Goal: Information Seeking & Learning: Get advice/opinions

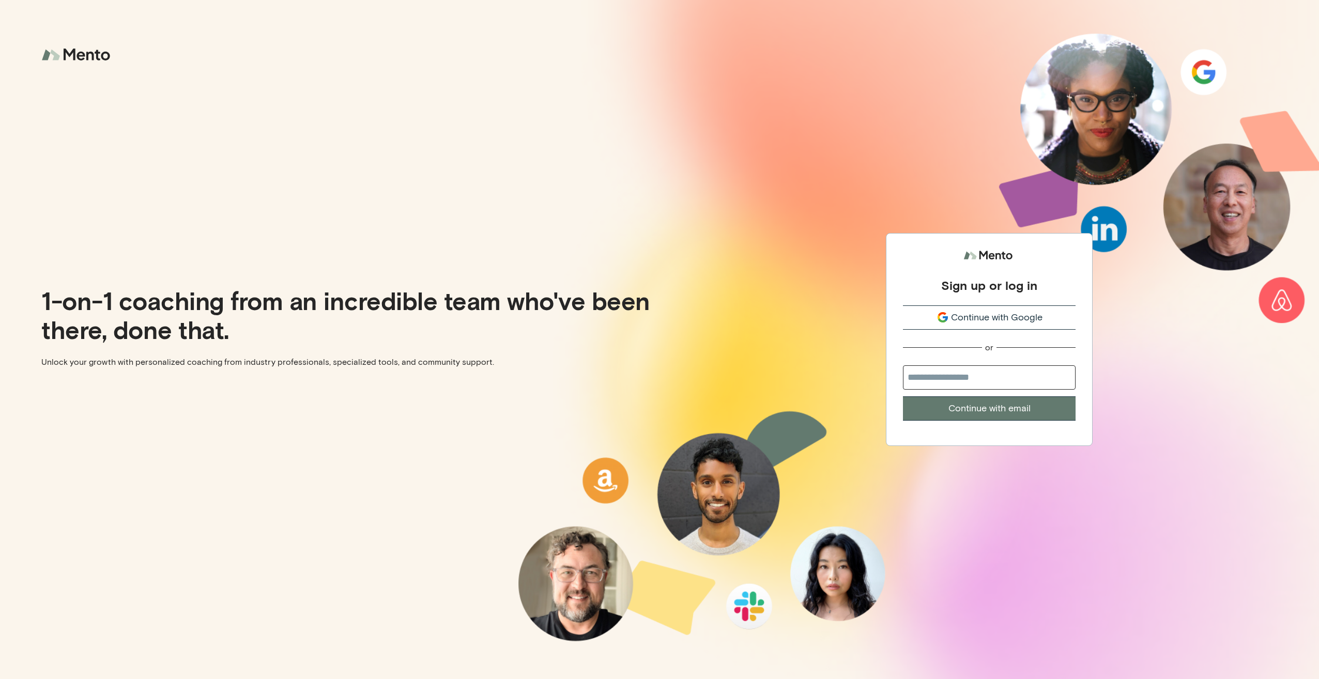
click at [995, 321] on span "Continue with Google" at bounding box center [996, 318] width 91 height 14
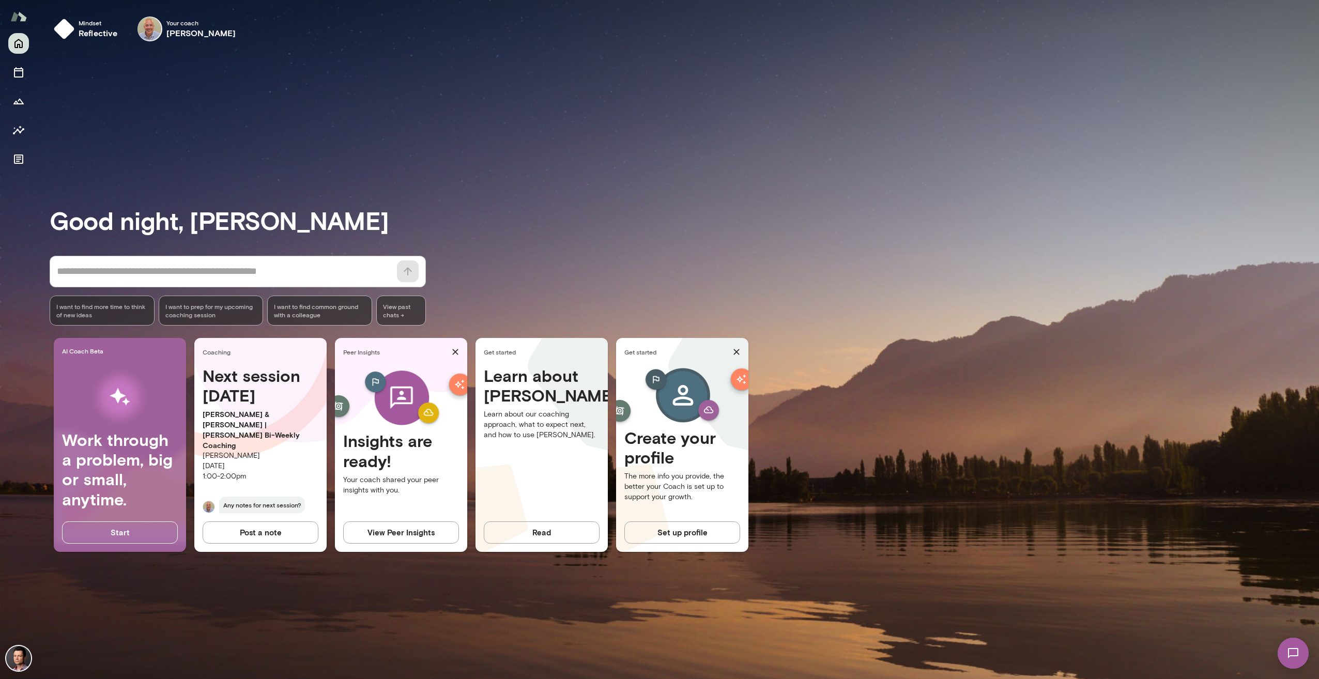
click at [412, 528] on button "View Peer Insights" at bounding box center [401, 532] width 116 height 22
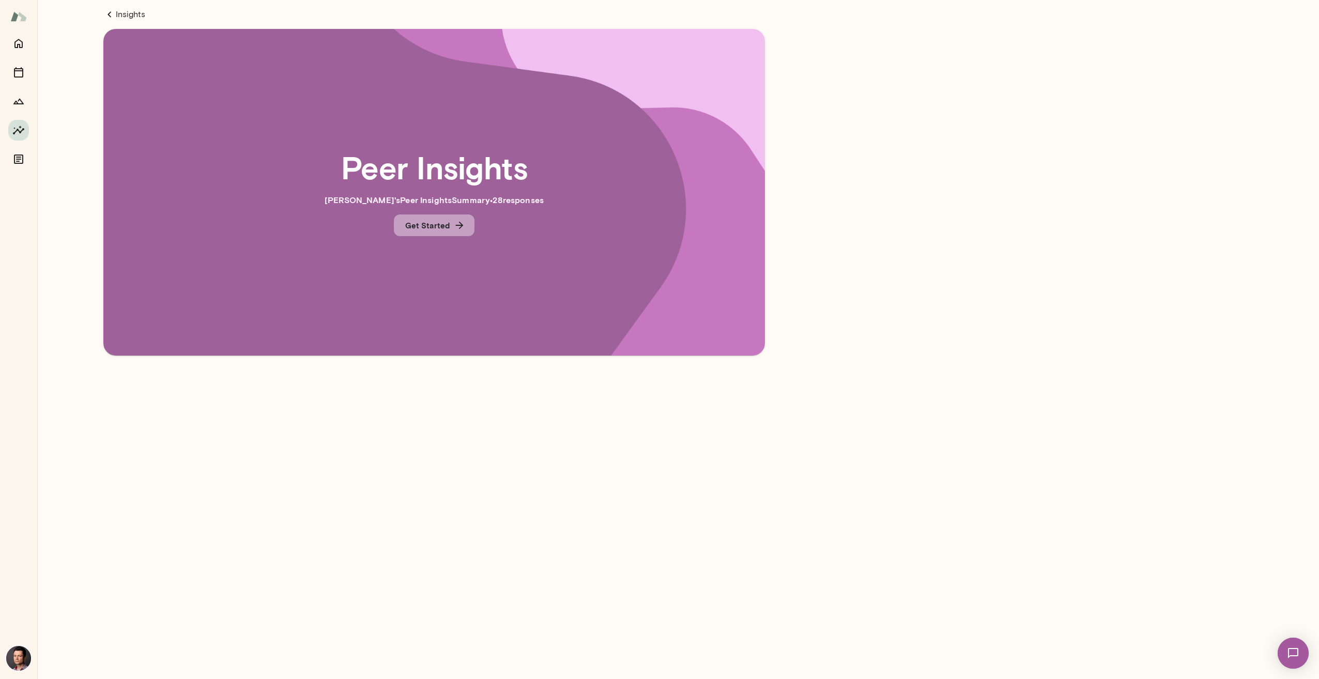
click at [445, 228] on button "Get Started" at bounding box center [434, 225] width 81 height 22
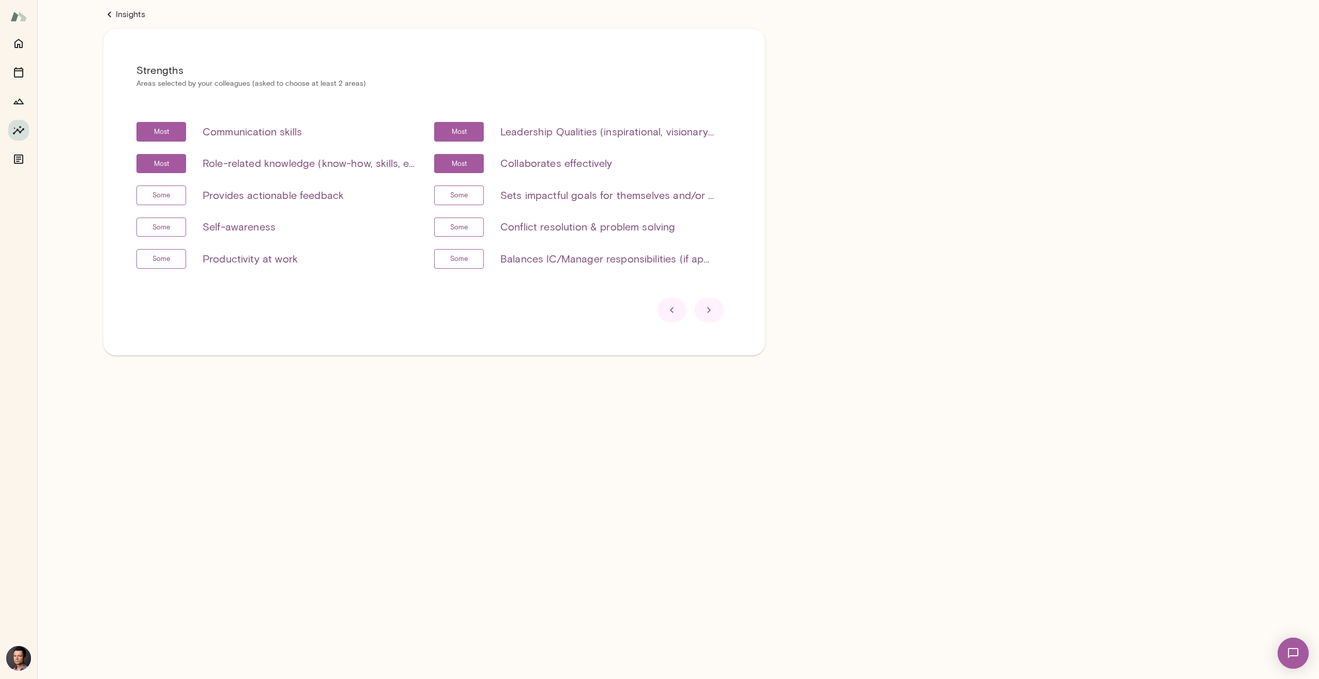
click at [713, 314] on icon at bounding box center [709, 310] width 12 height 12
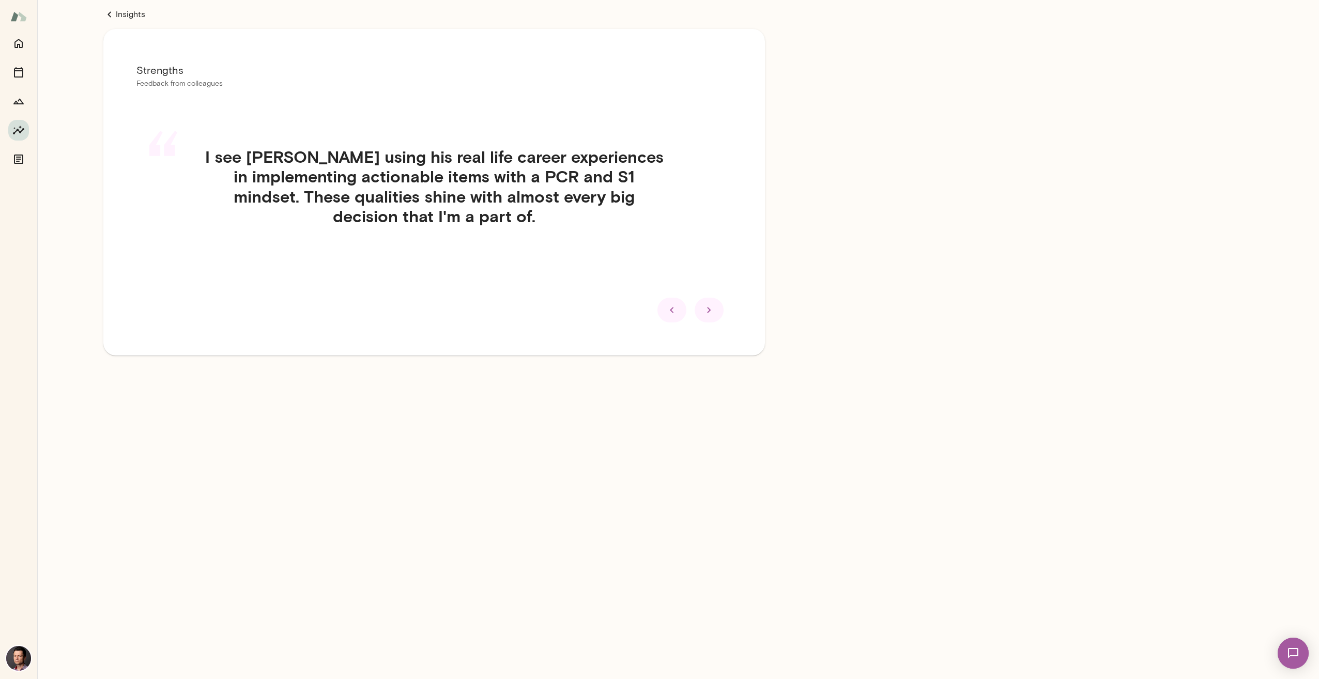
click at [713, 314] on icon at bounding box center [709, 310] width 12 height 12
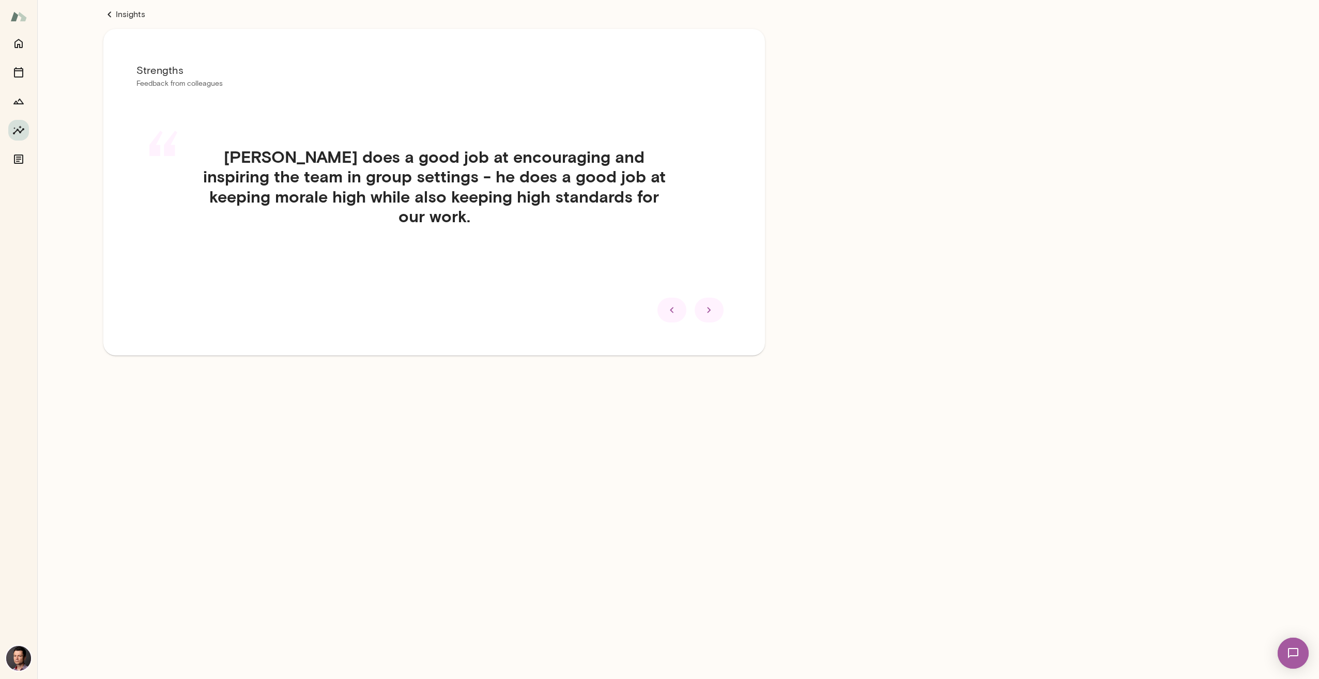
click at [713, 314] on icon at bounding box center [709, 310] width 12 height 12
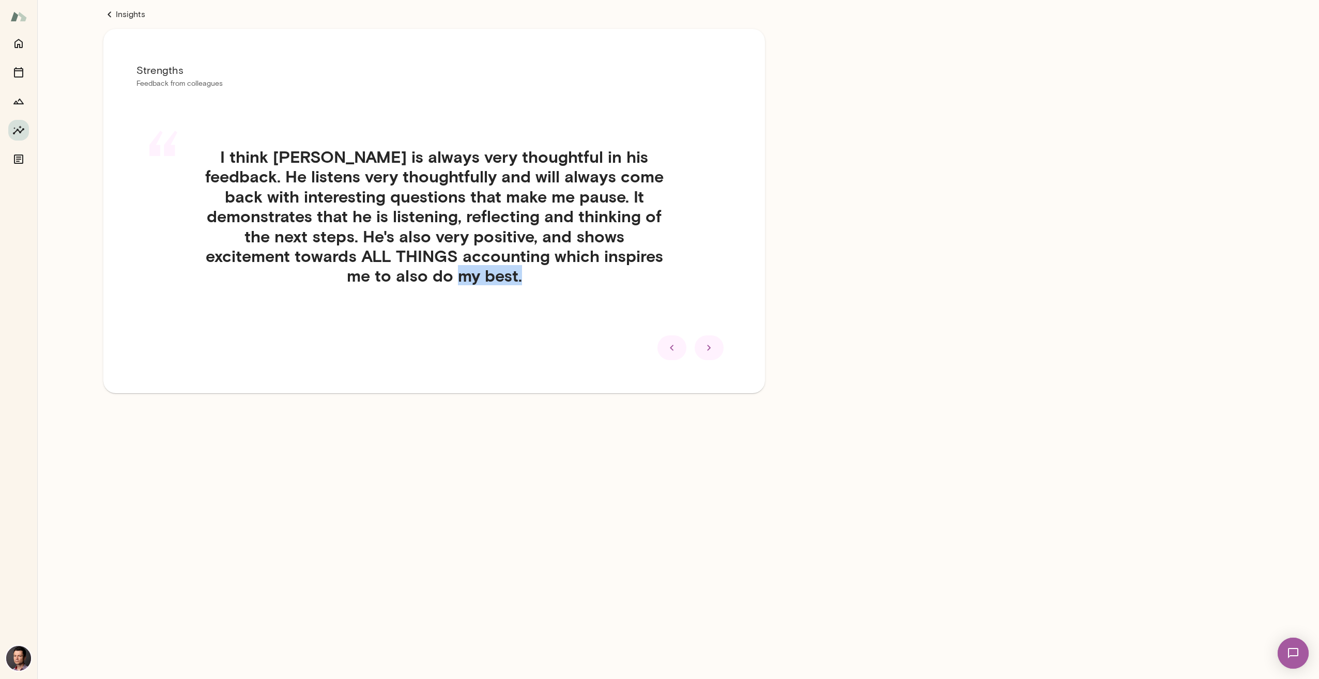
click at [713, 314] on div "“ I think [PERSON_NAME] is always very thoughtful in his feedback. He listens v…" at bounding box center [433, 228] width 595 height 213
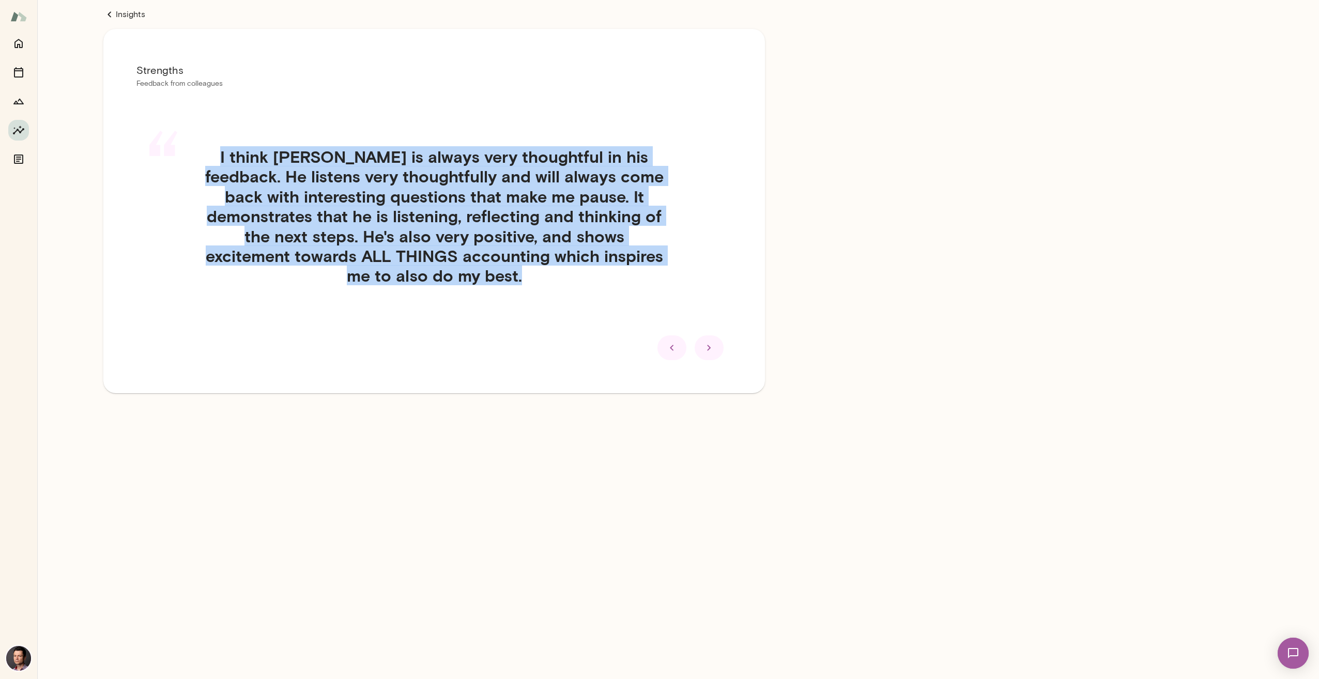
click at [713, 314] on div "“ I think Senad is always very thoughtful in his feedback. He listens very thou…" at bounding box center [433, 228] width 595 height 213
drag, startPoint x: 713, startPoint y: 314, endPoint x: 710, endPoint y: 328, distance: 13.8
click at [710, 345] on icon at bounding box center [709, 348] width 4 height 6
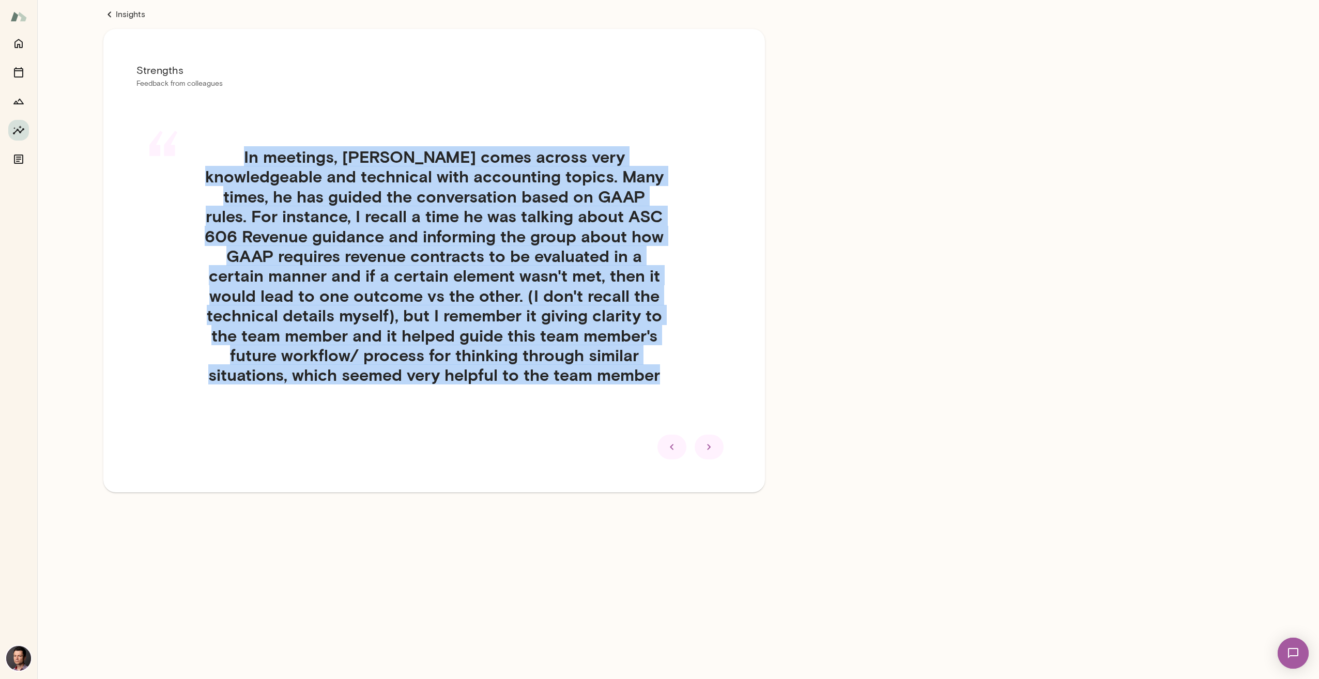
click at [717, 450] on div at bounding box center [708, 447] width 29 height 25
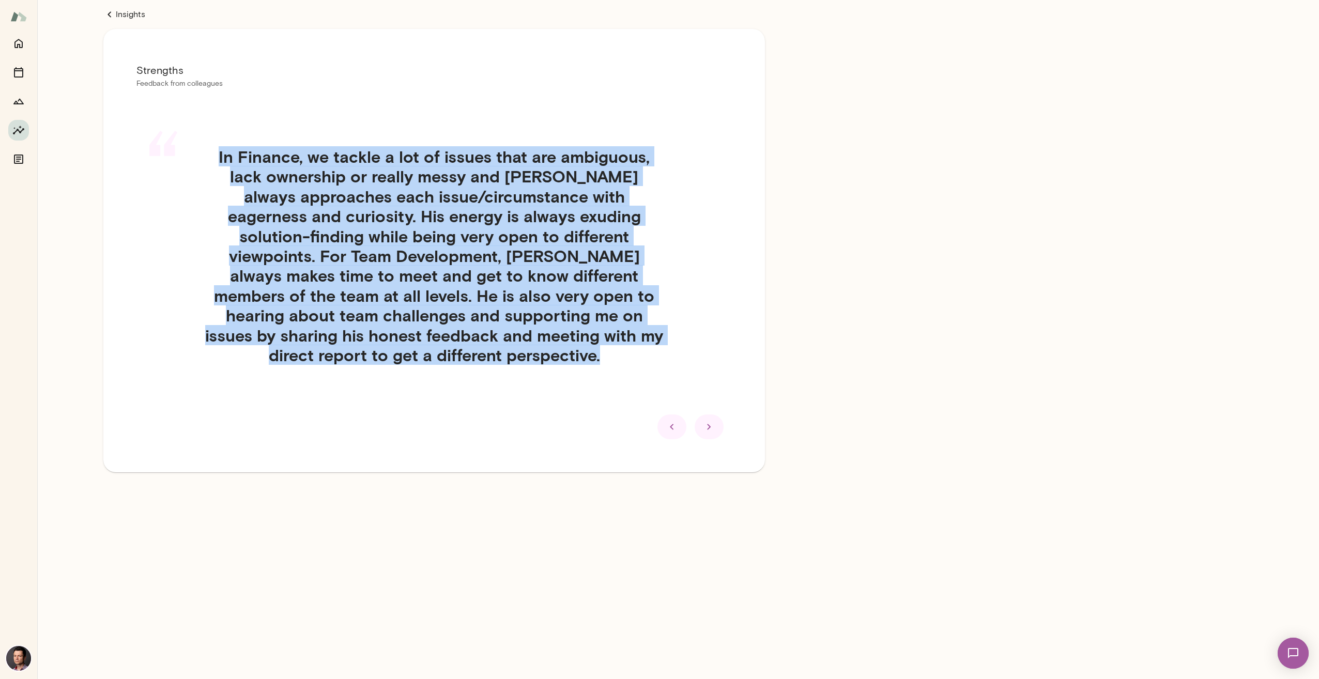
click at [720, 421] on div at bounding box center [708, 426] width 29 height 25
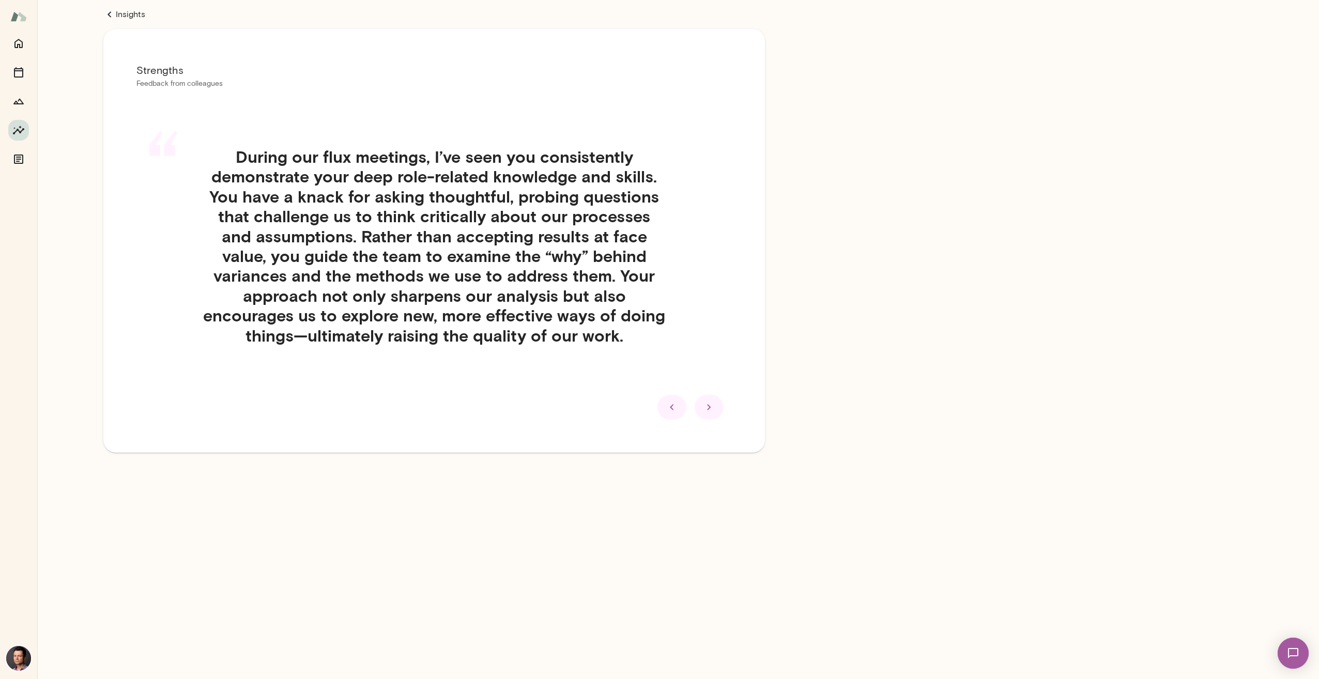
click at [711, 411] on icon at bounding box center [709, 407] width 12 height 12
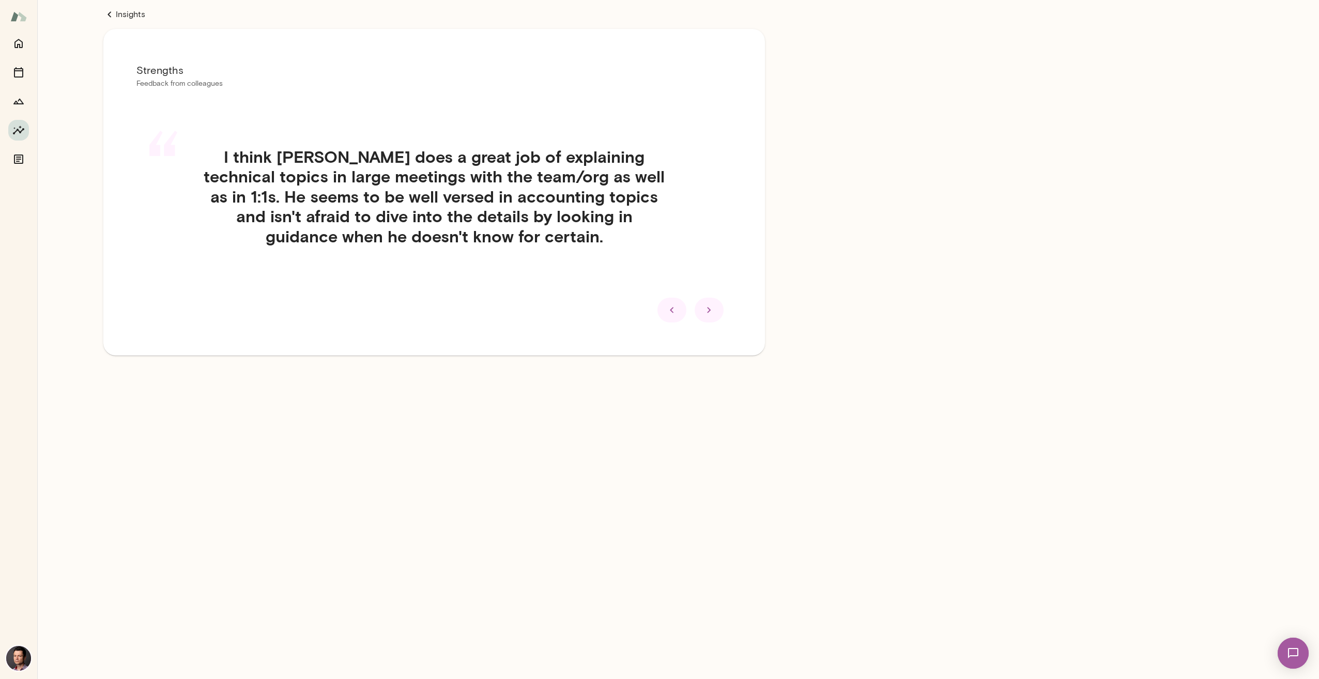
click at [710, 311] on icon at bounding box center [709, 310] width 12 height 12
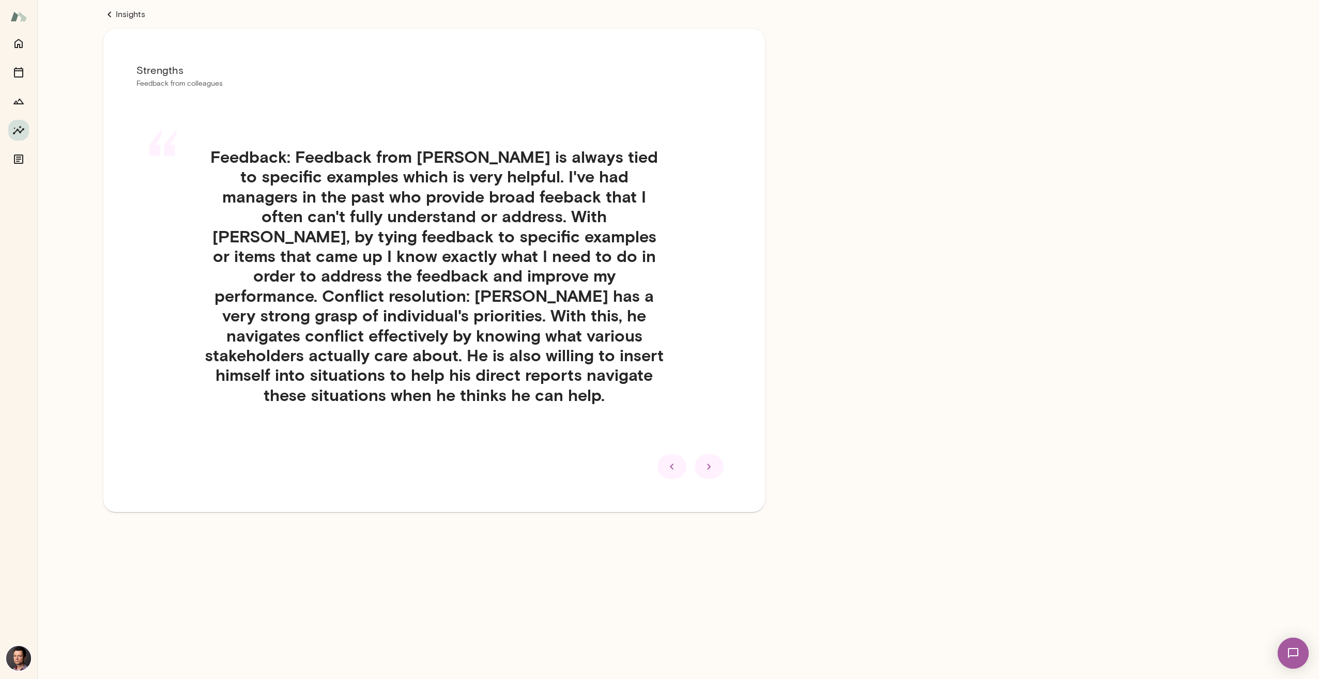
click at [706, 460] on icon at bounding box center [709, 466] width 12 height 12
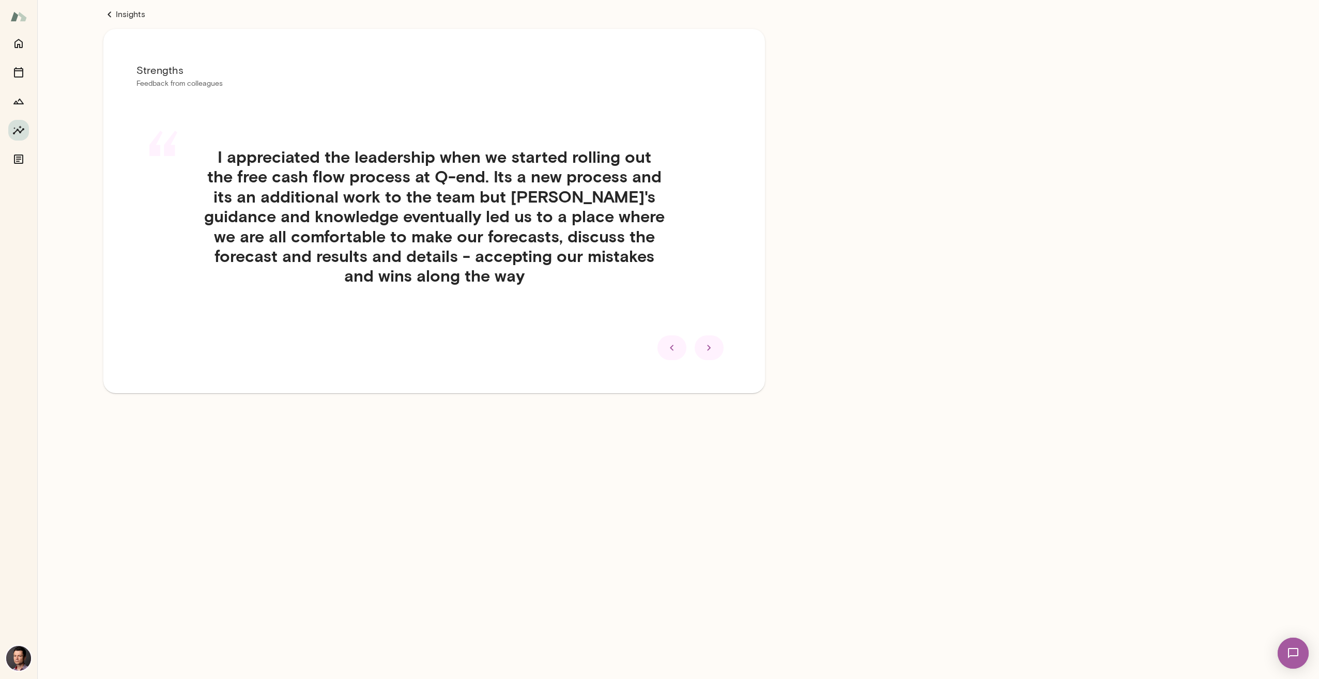
click at [714, 349] on icon at bounding box center [709, 348] width 12 height 12
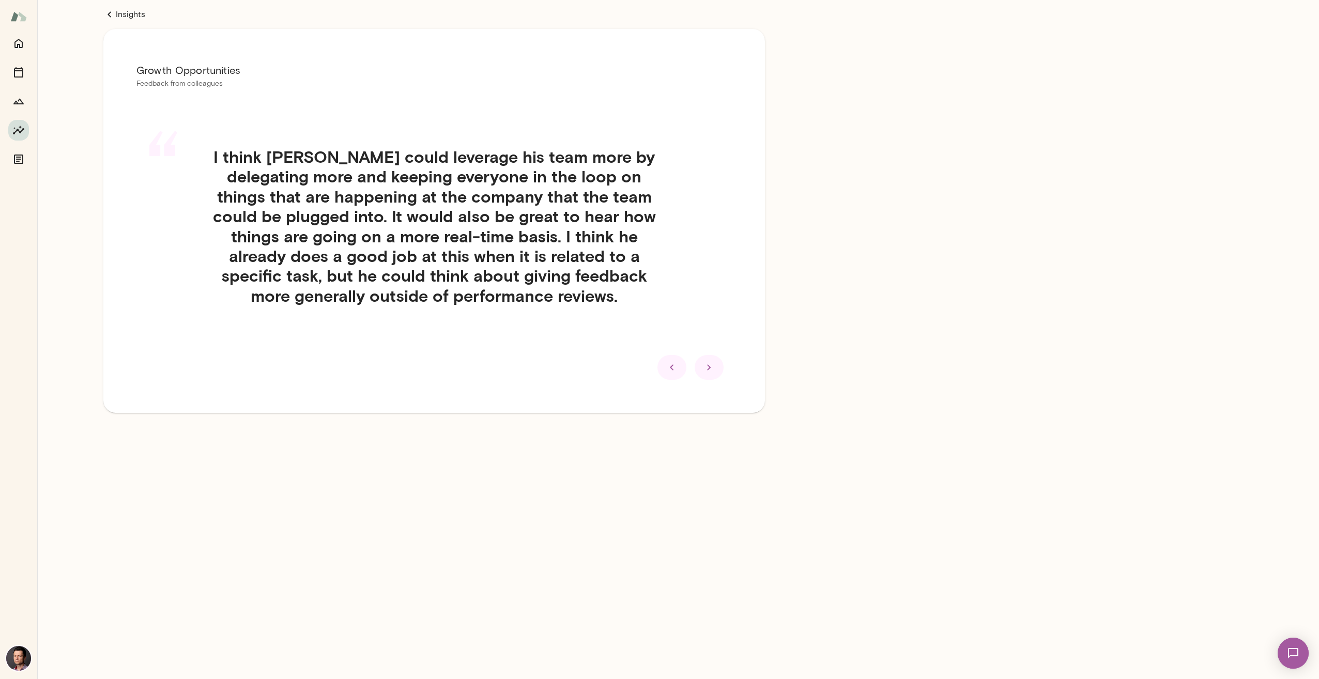
click at [680, 365] on div at bounding box center [671, 367] width 29 height 25
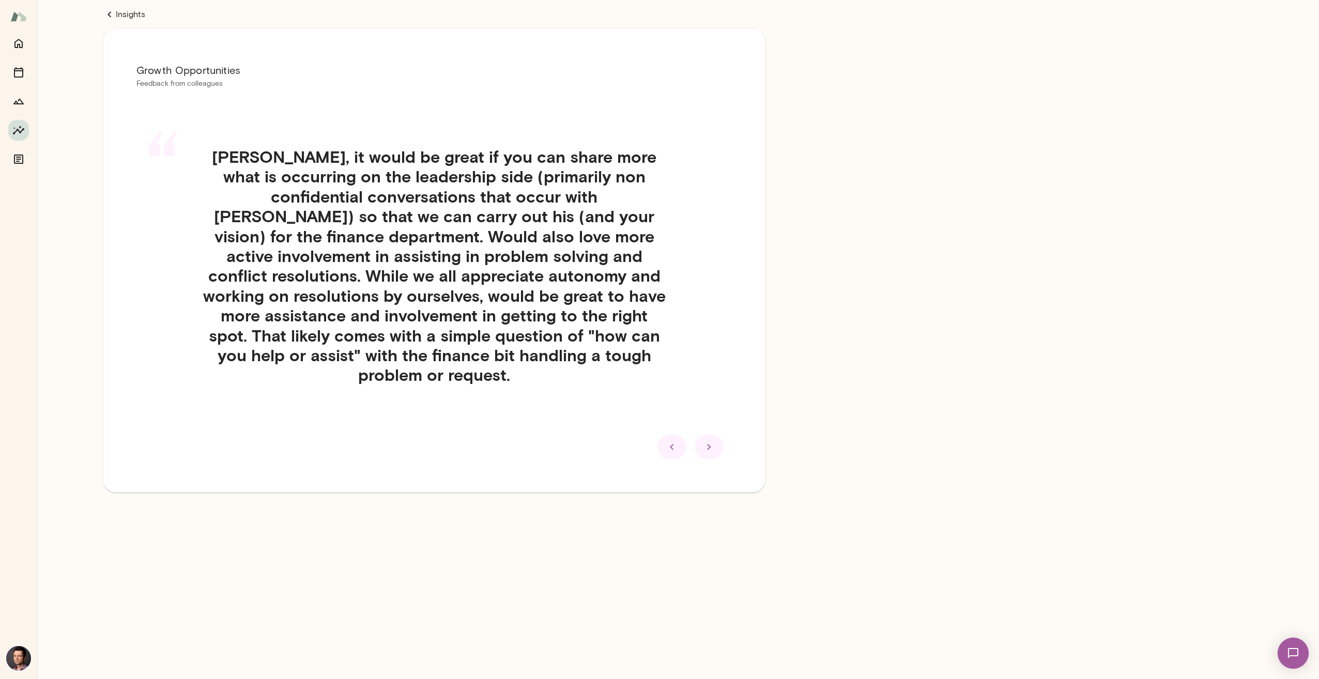
click at [706, 441] on icon at bounding box center [709, 447] width 12 height 12
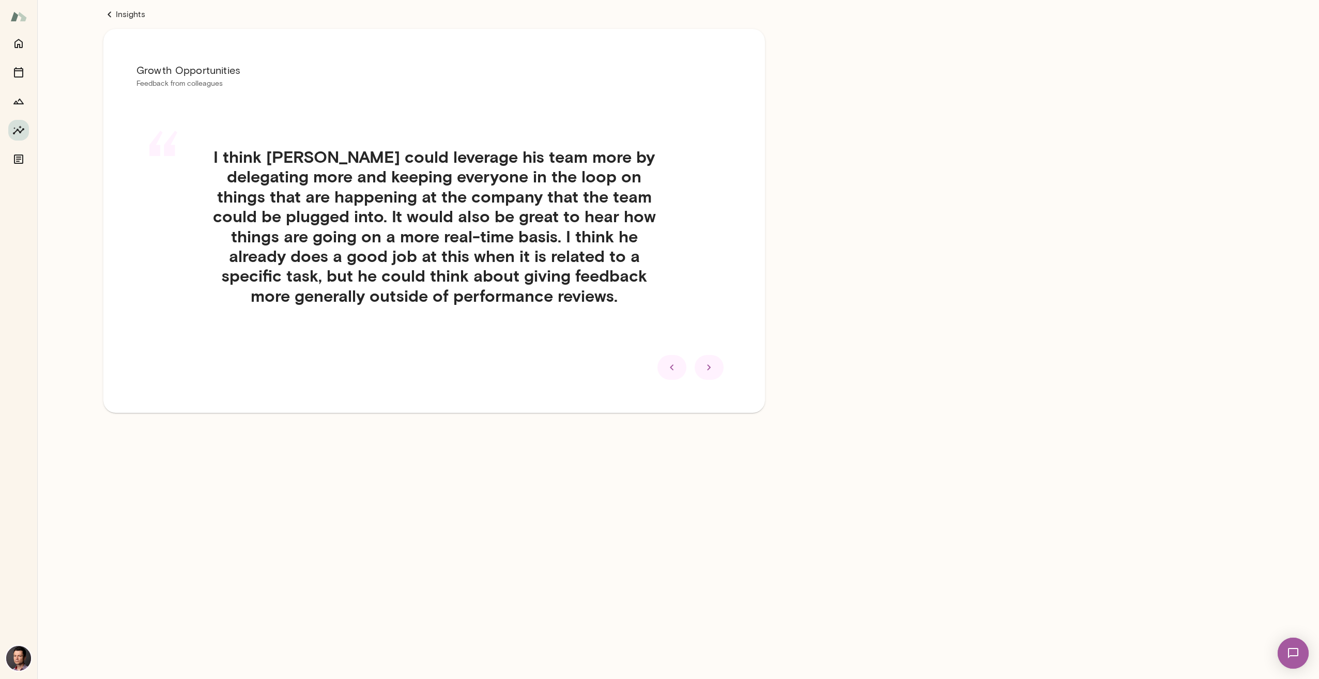
click at [679, 368] on div at bounding box center [671, 367] width 29 height 25
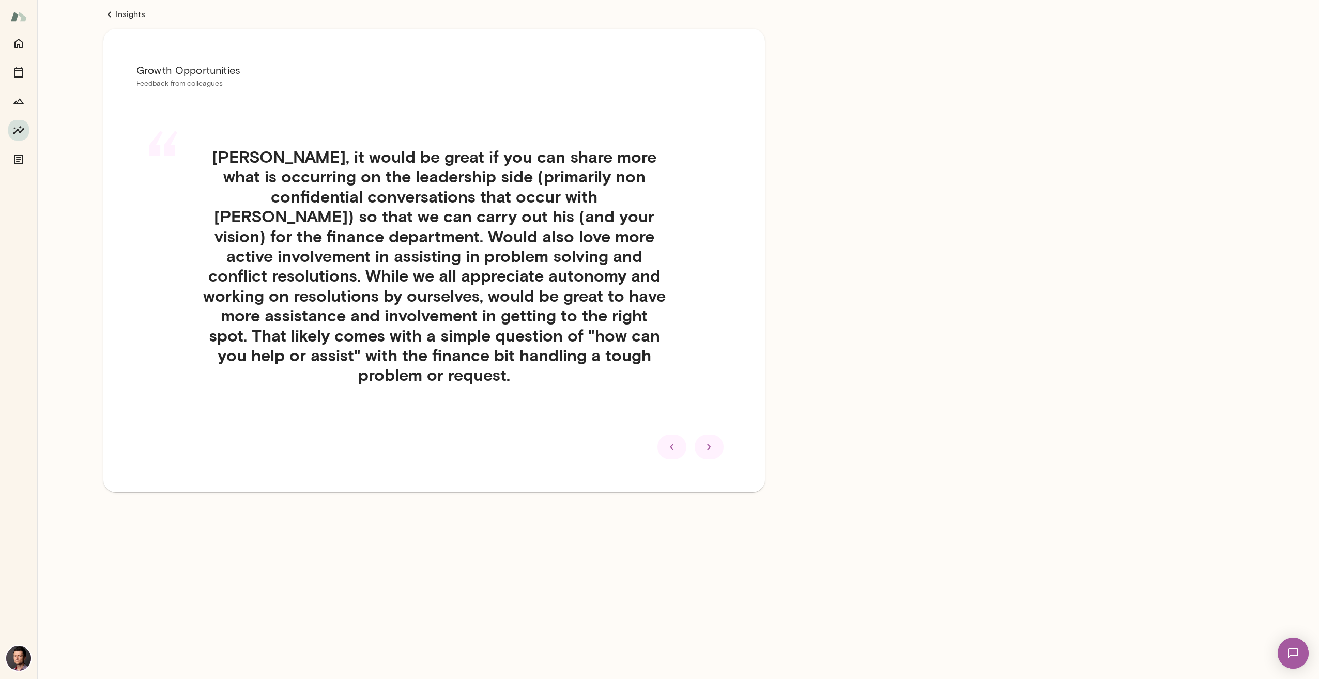
click at [703, 441] on icon at bounding box center [709, 447] width 12 height 12
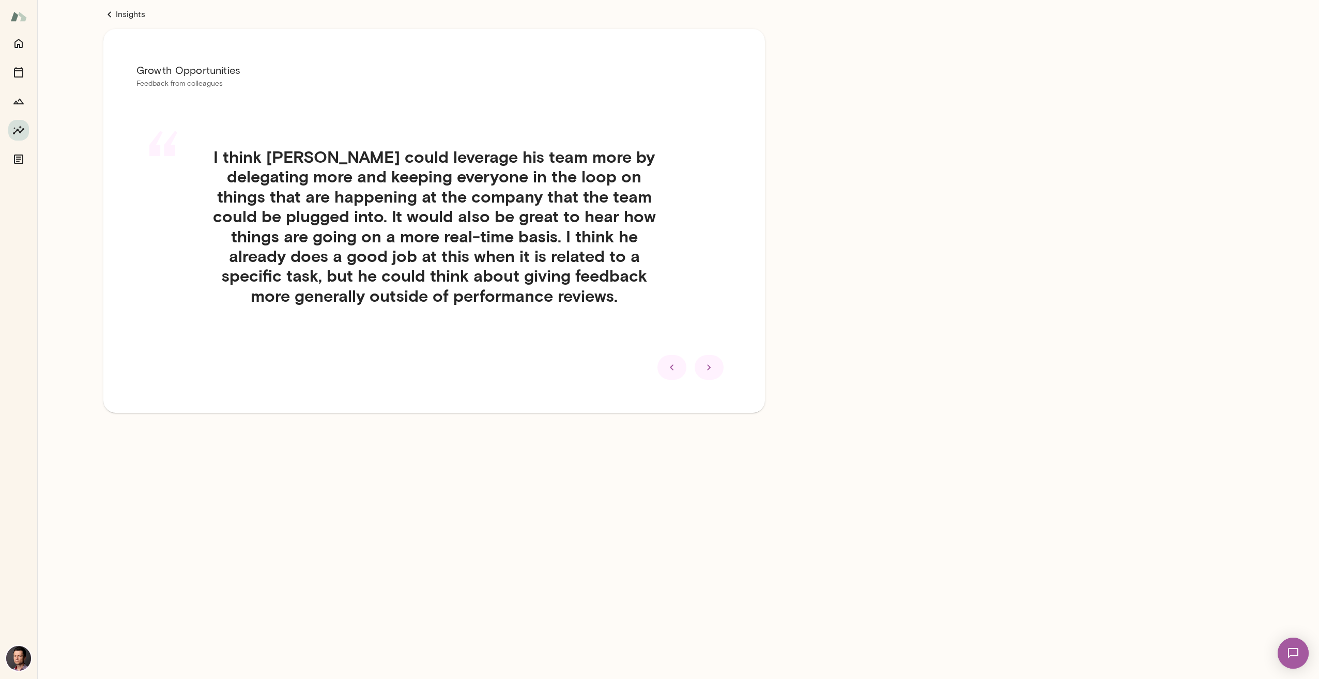
click at [710, 358] on div at bounding box center [708, 367] width 29 height 25
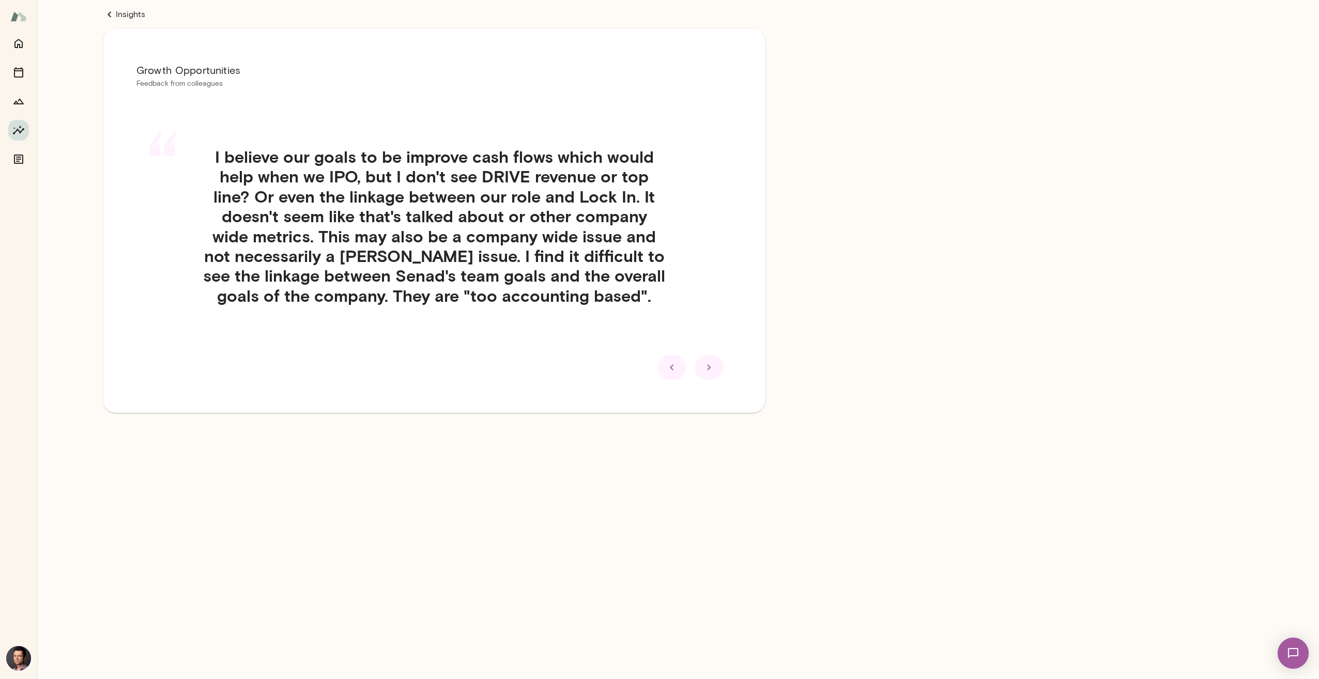
click at [707, 369] on icon at bounding box center [709, 367] width 12 height 12
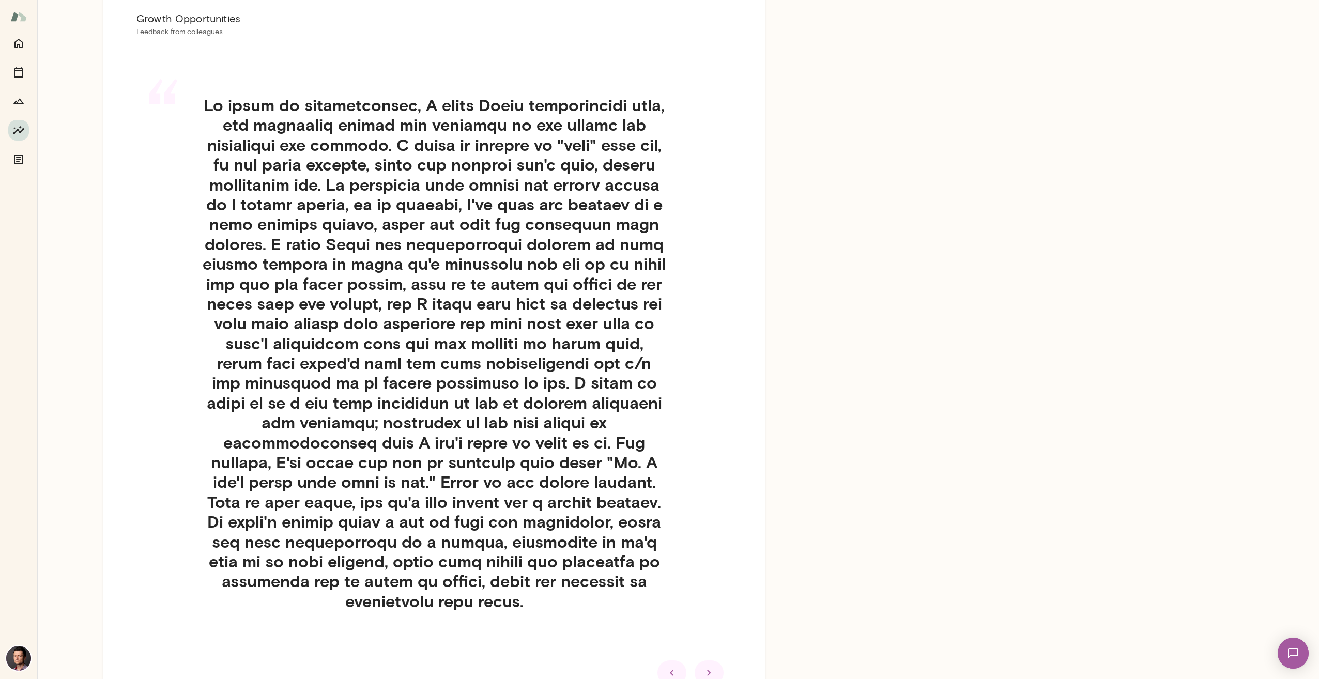
scroll to position [103, 0]
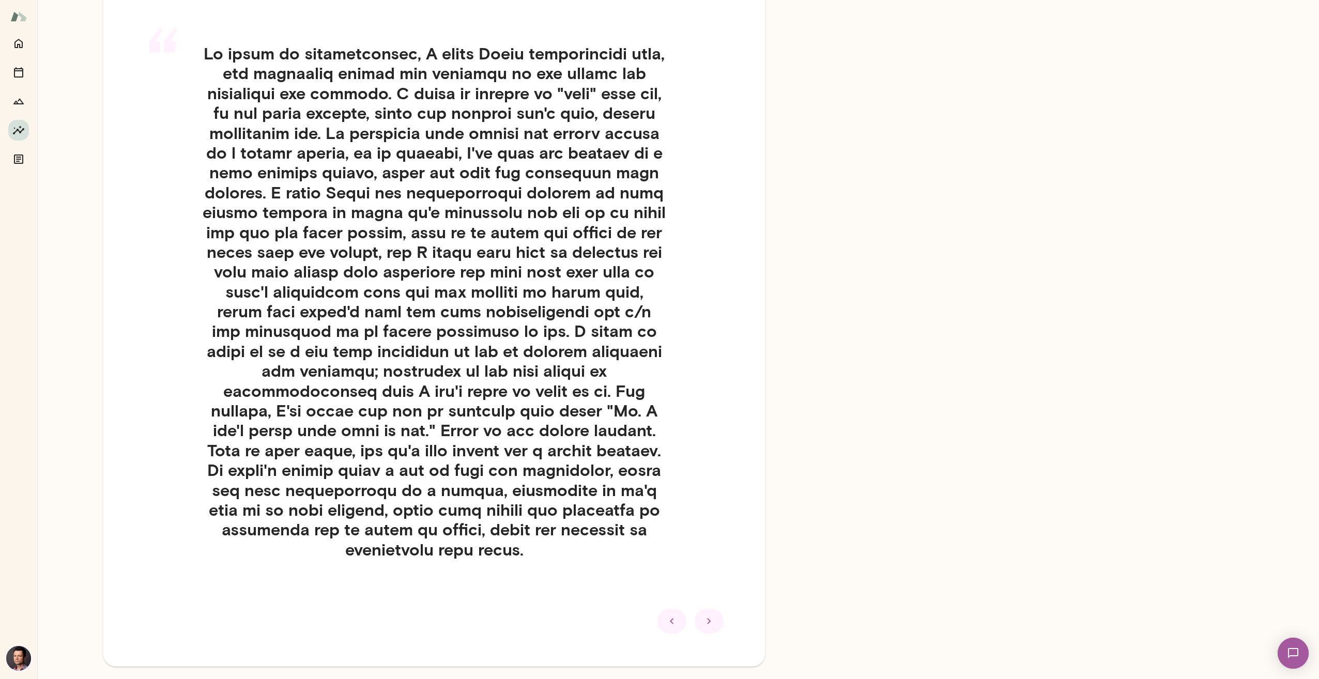
click at [714, 615] on icon at bounding box center [709, 621] width 12 height 12
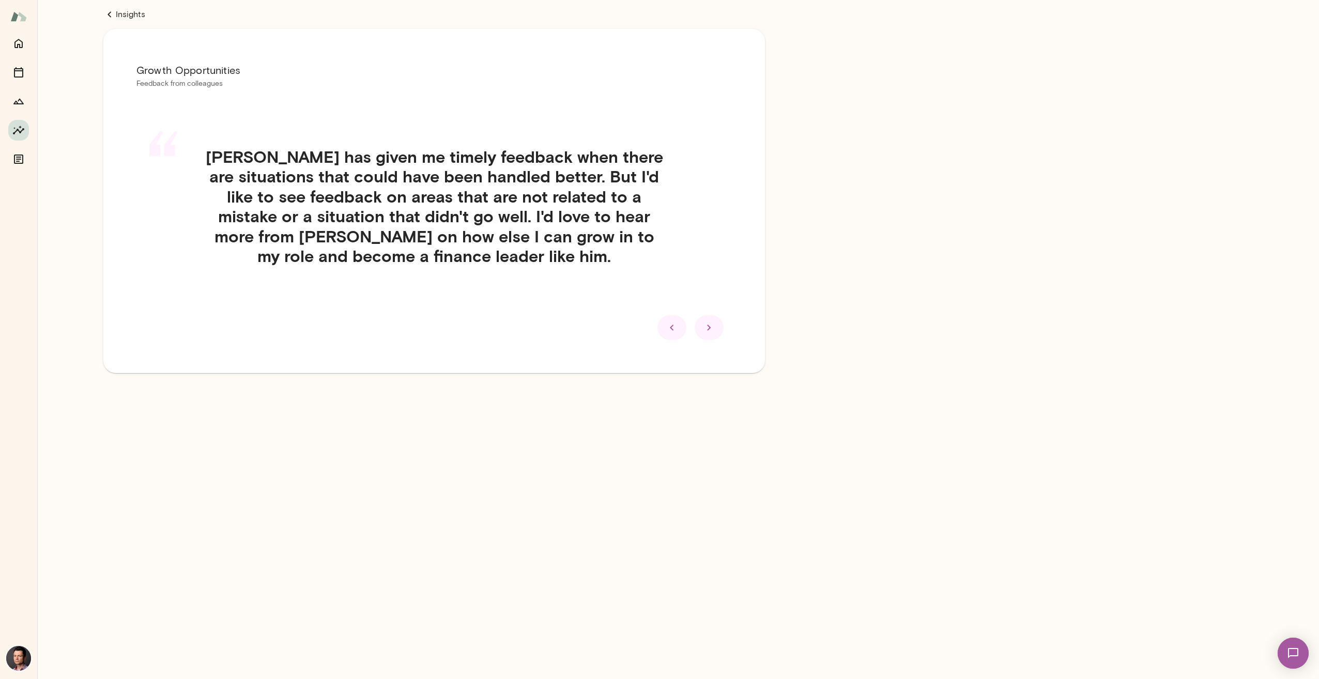
scroll to position [0, 0]
click at [709, 331] on icon at bounding box center [709, 327] width 12 height 12
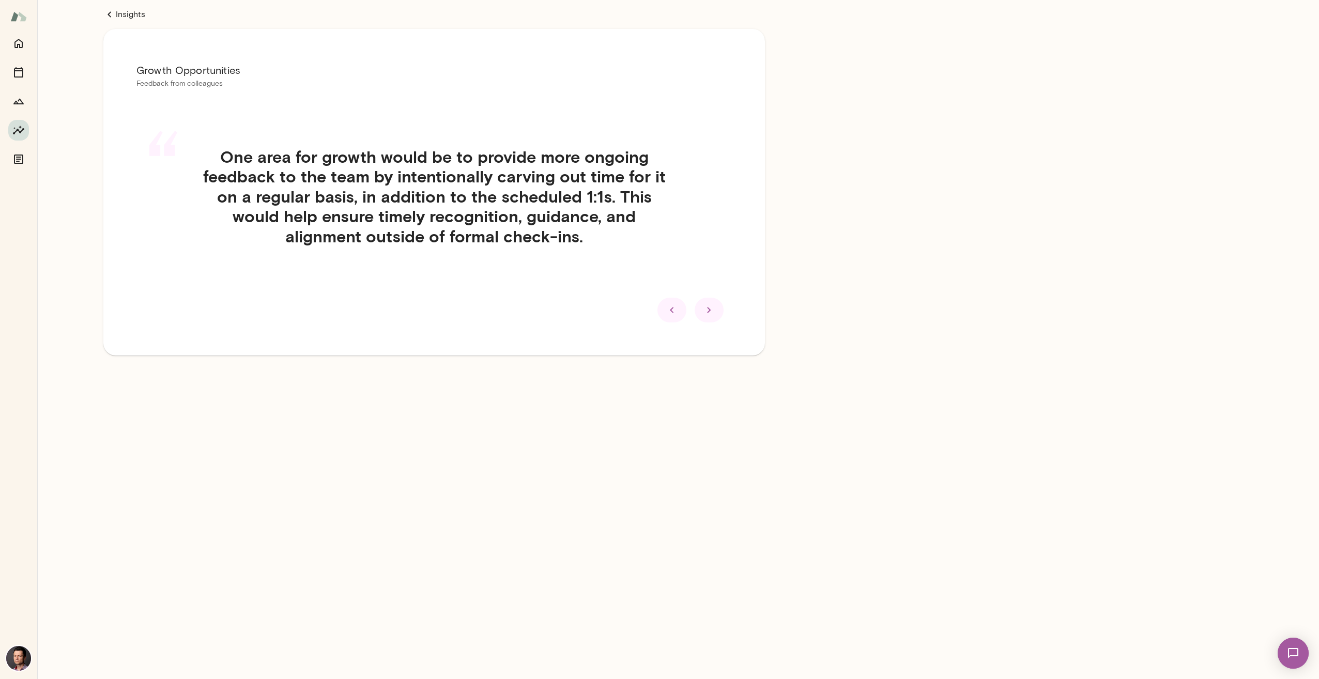
click at [708, 313] on icon at bounding box center [709, 310] width 12 height 12
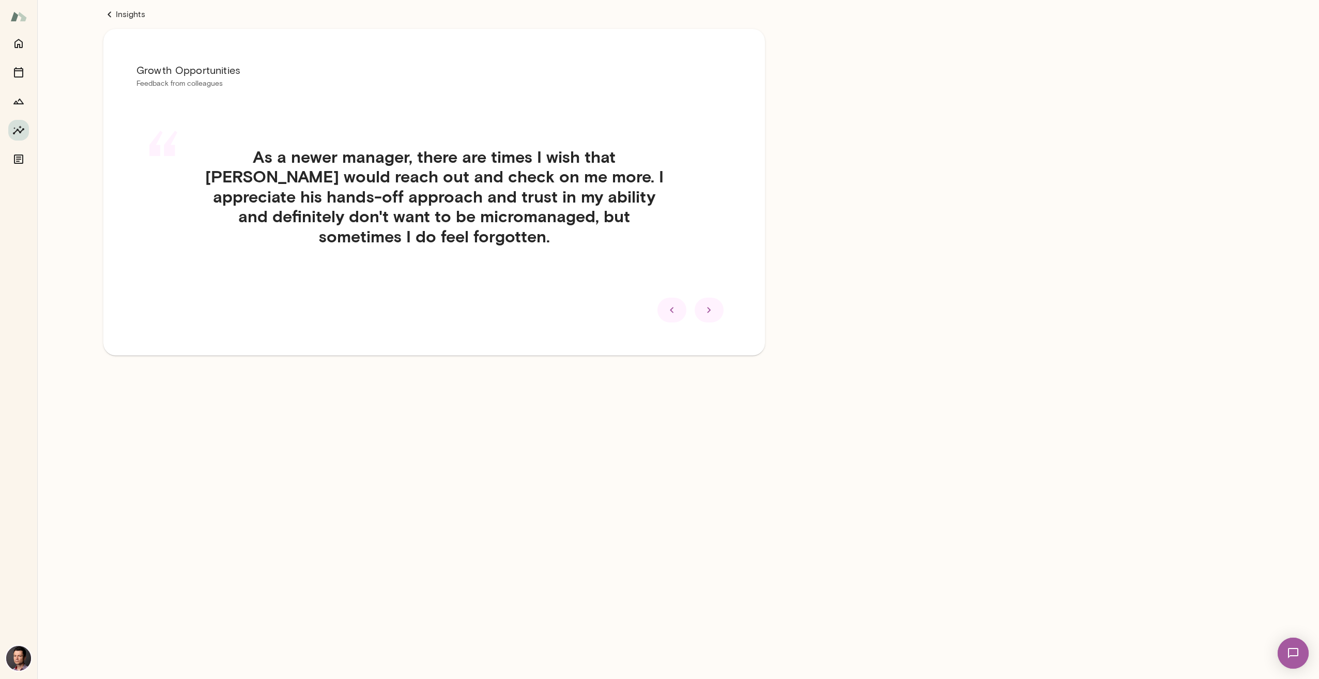
click at [713, 309] on icon at bounding box center [709, 310] width 12 height 12
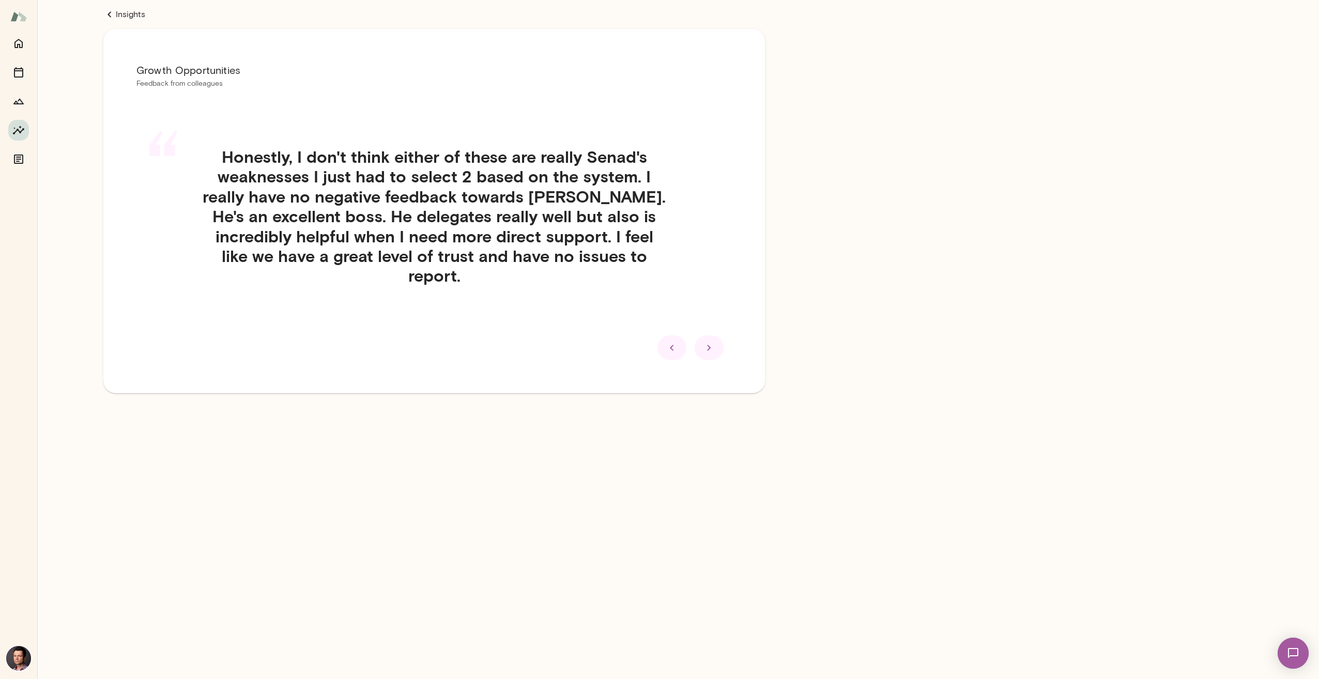
click at [710, 353] on icon at bounding box center [709, 348] width 12 height 12
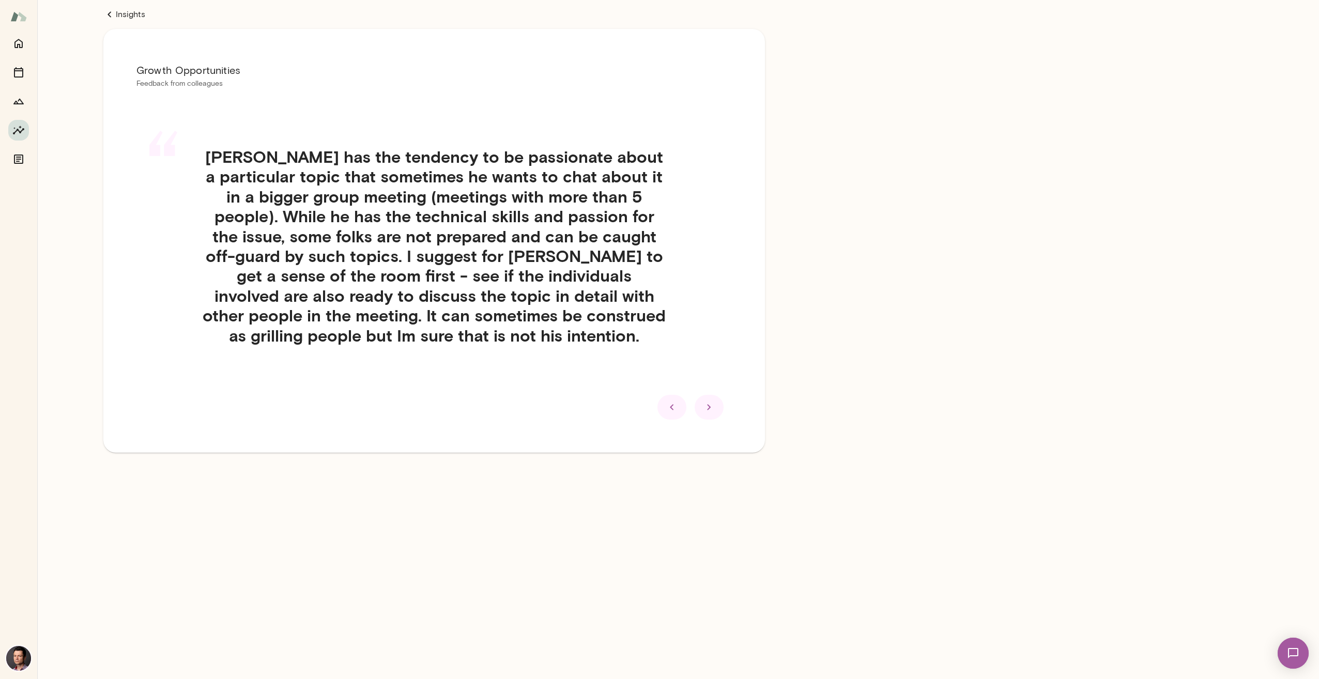
click at [707, 405] on icon at bounding box center [709, 407] width 4 height 6
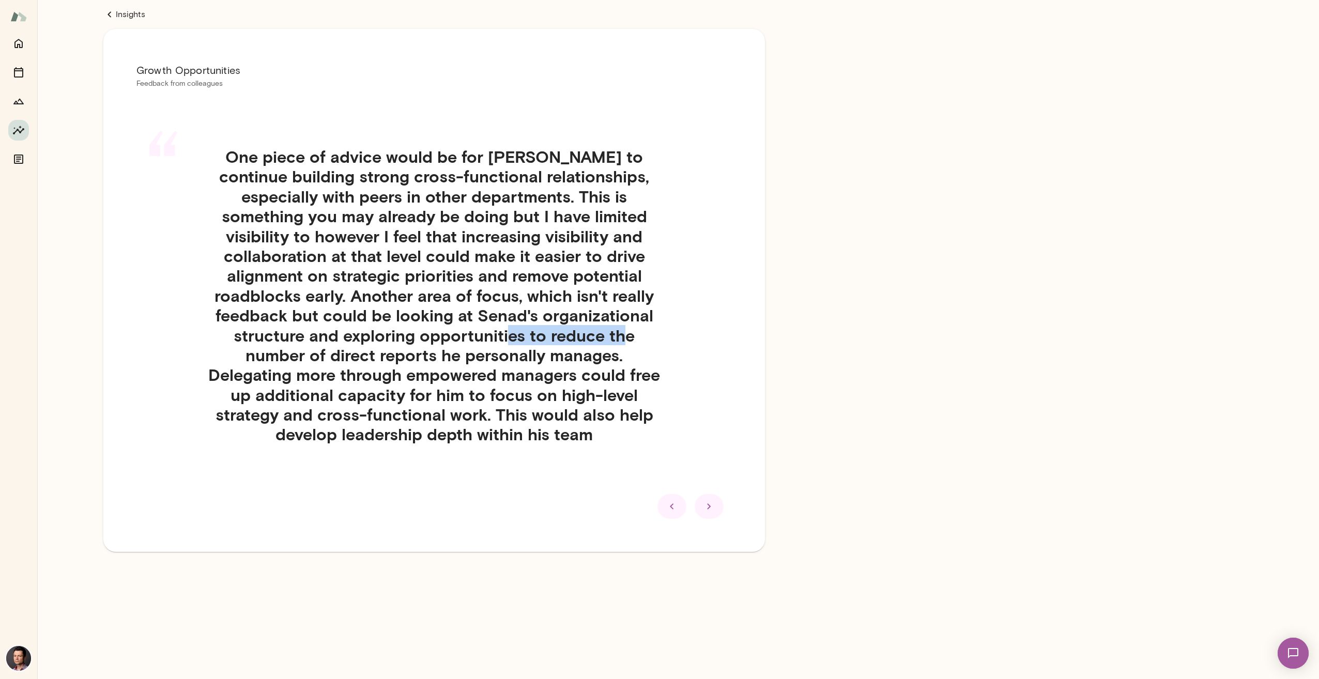
drag, startPoint x: 364, startPoint y: 336, endPoint x: 498, endPoint y: 340, distance: 133.9
click at [498, 340] on h4 "One piece of advice would be for Senad to continue building strong cross-functi…" at bounding box center [434, 296] width 463 height 298
drag, startPoint x: 376, startPoint y: 362, endPoint x: 591, endPoint y: 361, distance: 215.0
click at [591, 361] on h4 "One piece of advice would be for Senad to continue building strong cross-functi…" at bounding box center [434, 296] width 463 height 298
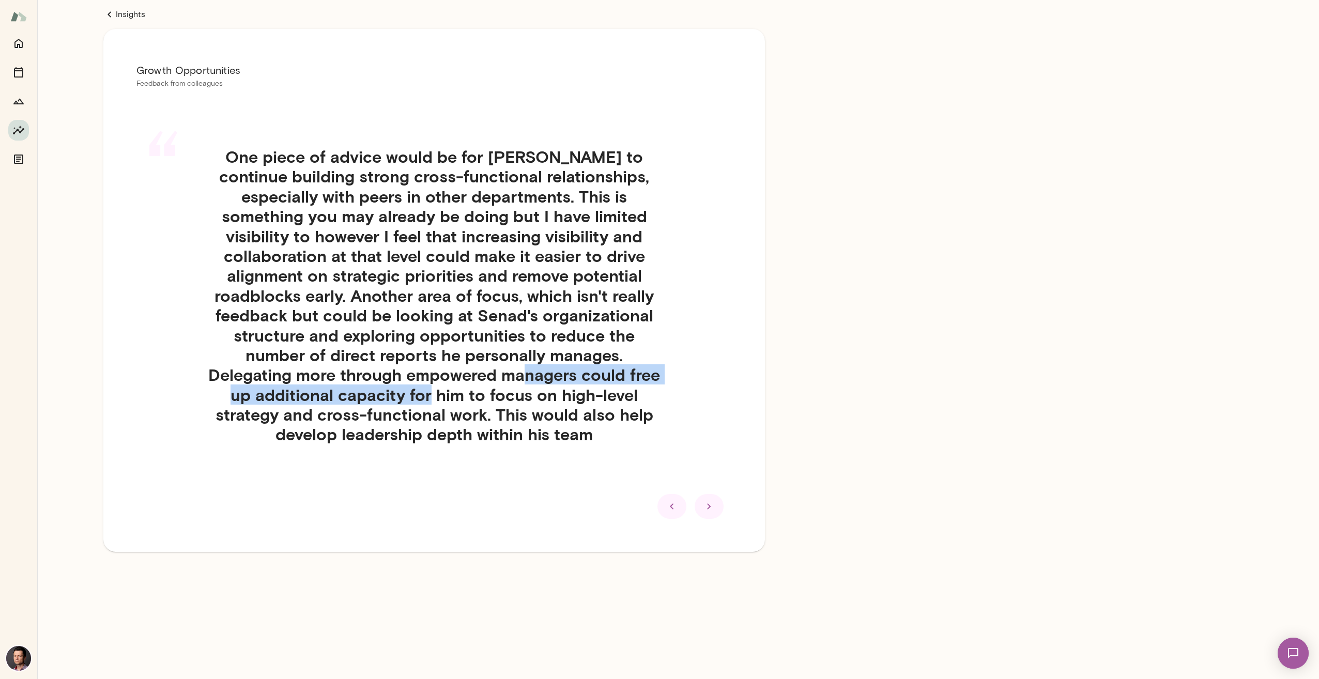
drag, startPoint x: 295, startPoint y: 376, endPoint x: 625, endPoint y: 379, distance: 329.7
click at [625, 379] on h4 "One piece of advice would be for Senad to continue building strong cross-functi…" at bounding box center [434, 296] width 463 height 298
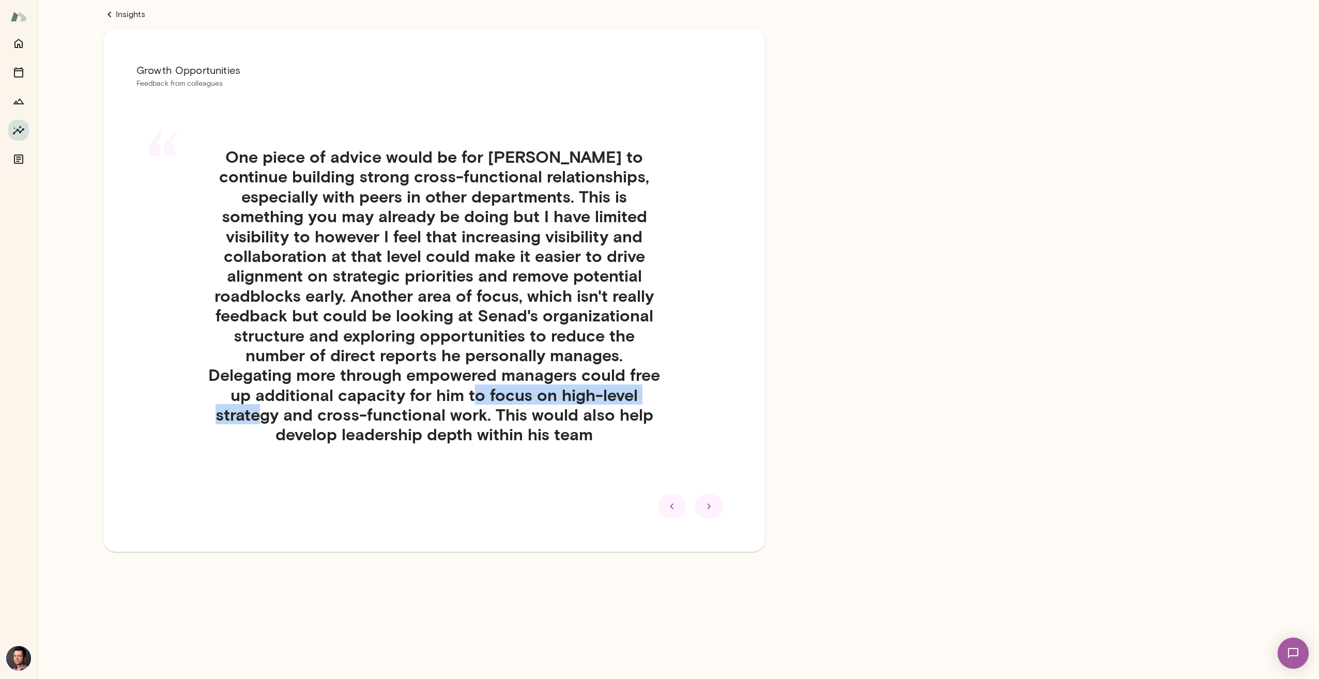
drag, startPoint x: 227, startPoint y: 392, endPoint x: 445, endPoint y: 400, distance: 218.2
click at [445, 400] on h4 "One piece of advice would be for Senad to continue building strong cross-functi…" at bounding box center [434, 296] width 463 height 298
click at [341, 410] on h4 "One piece of advice would be for Senad to continue building strong cross-functi…" at bounding box center [434, 296] width 463 height 298
click at [720, 494] on div at bounding box center [708, 506] width 29 height 25
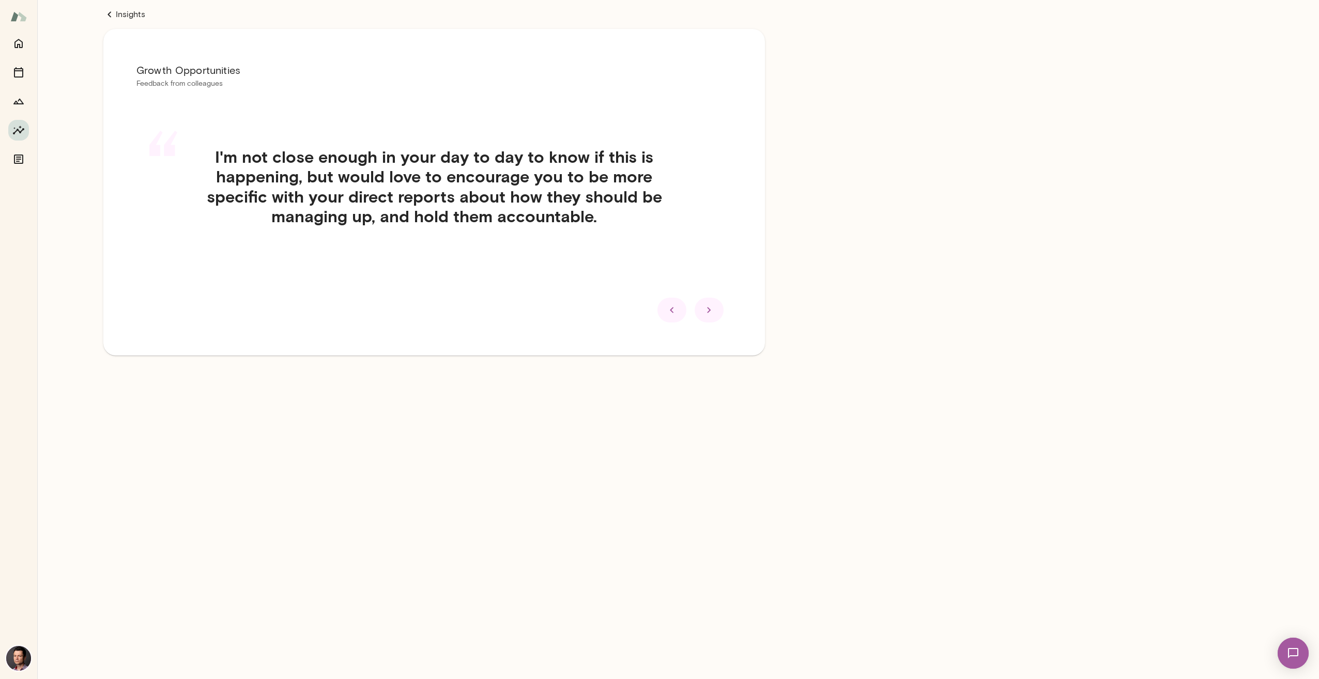
click at [715, 313] on icon at bounding box center [709, 310] width 12 height 12
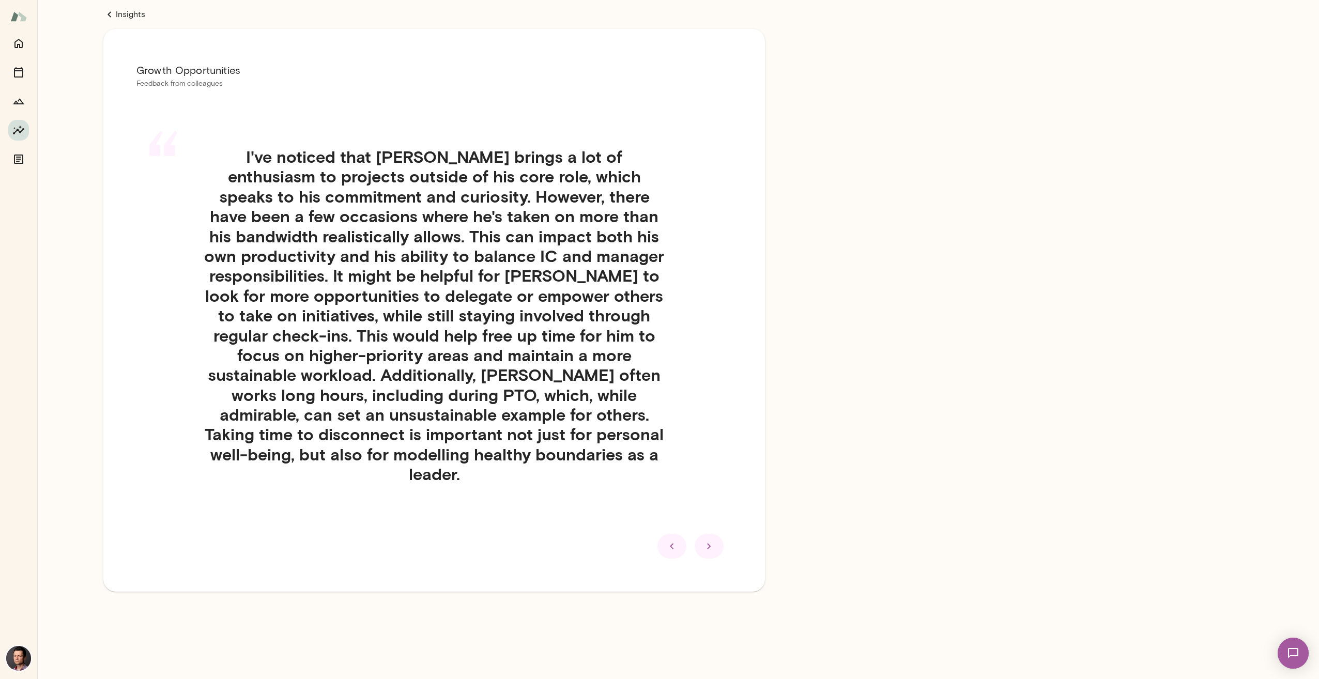
click at [708, 534] on div at bounding box center [708, 546] width 29 height 25
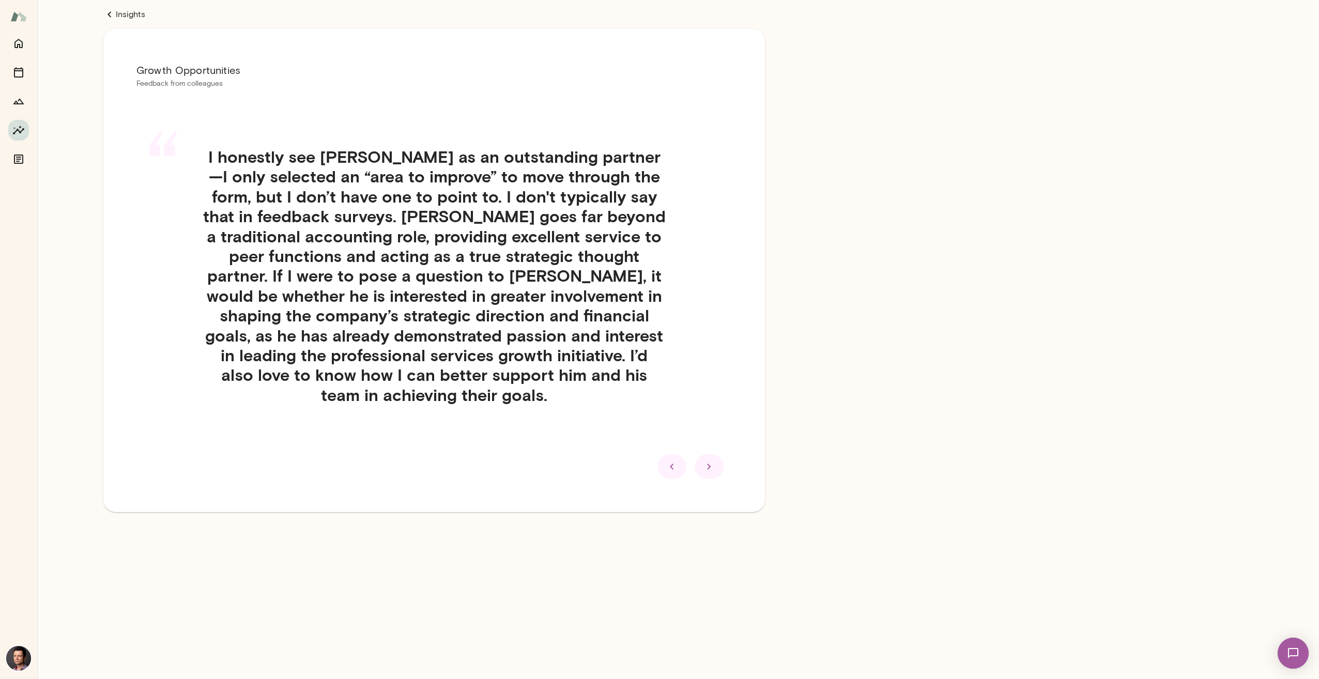
click at [678, 462] on div at bounding box center [671, 466] width 29 height 25
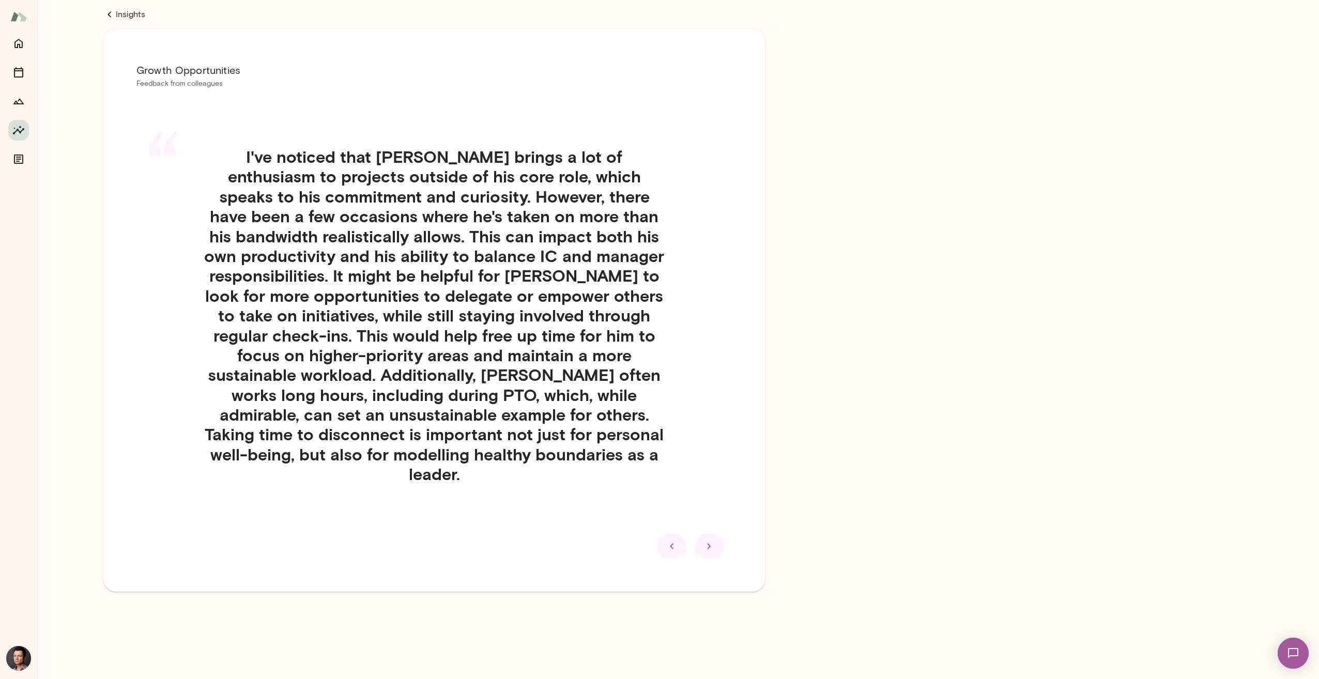
click at [704, 540] on icon at bounding box center [709, 546] width 12 height 12
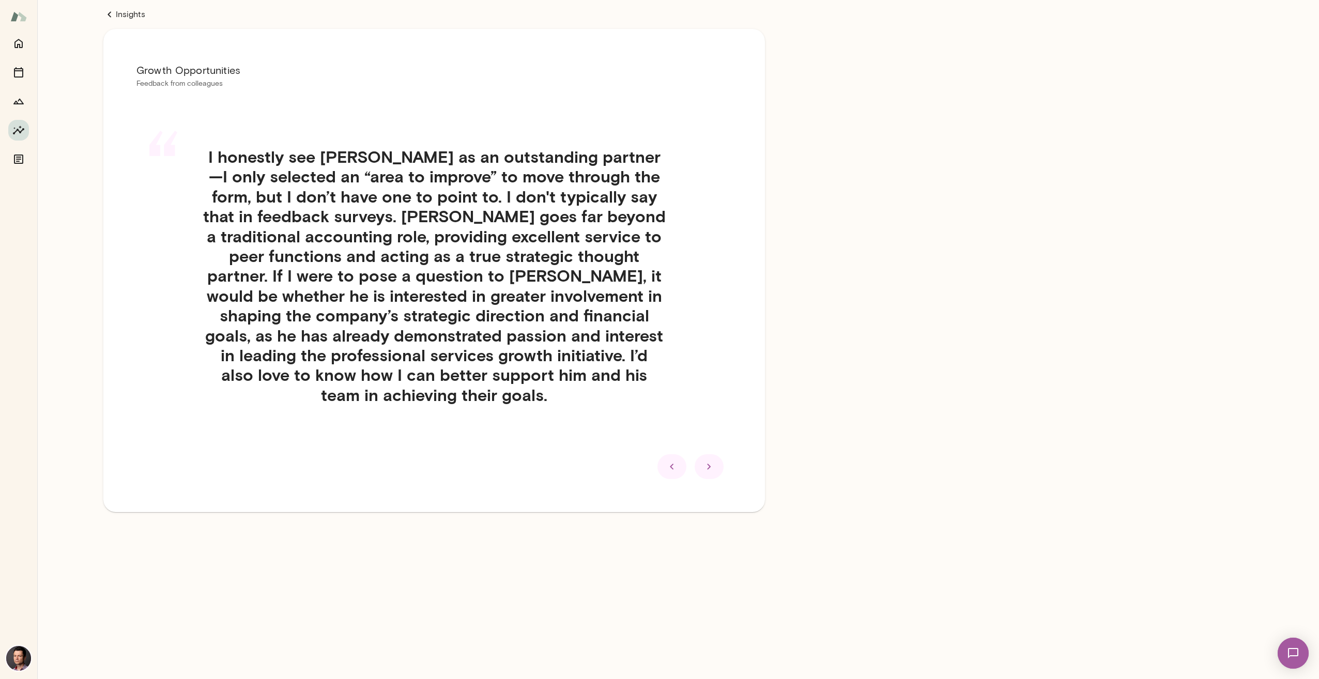
click at [714, 469] on icon at bounding box center [709, 466] width 12 height 12
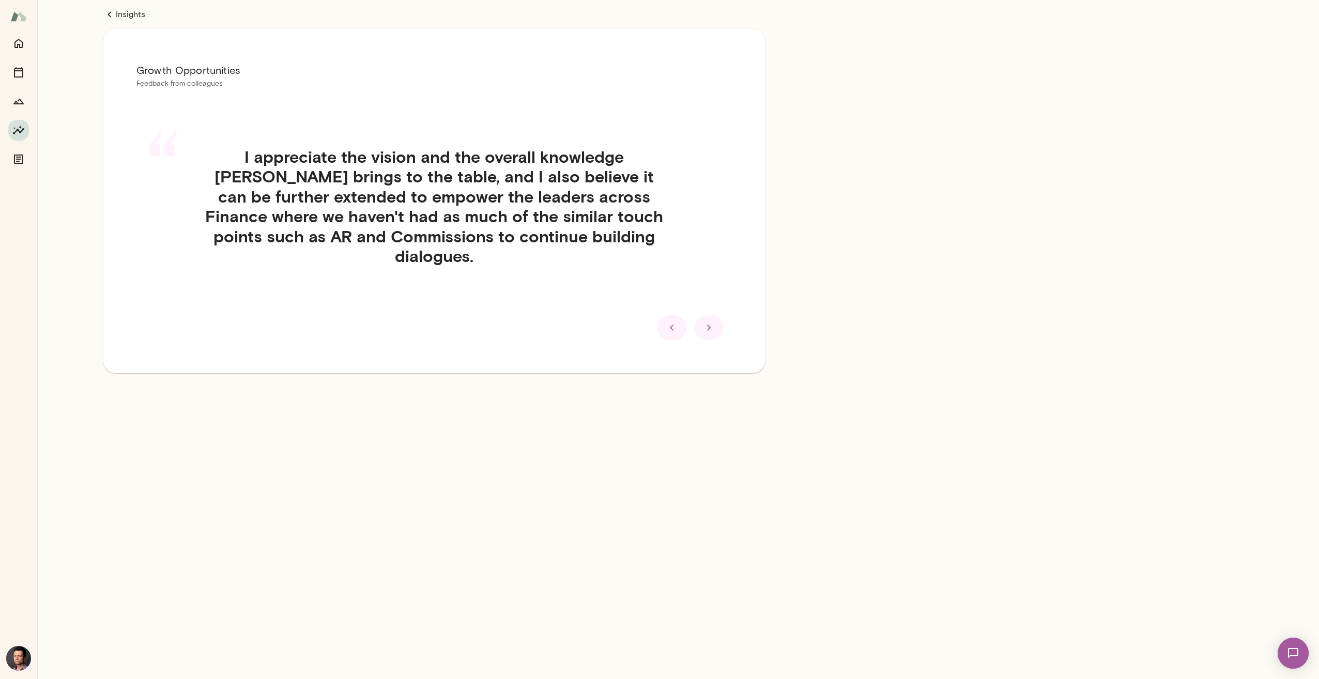
click at [716, 315] on div at bounding box center [708, 327] width 29 height 25
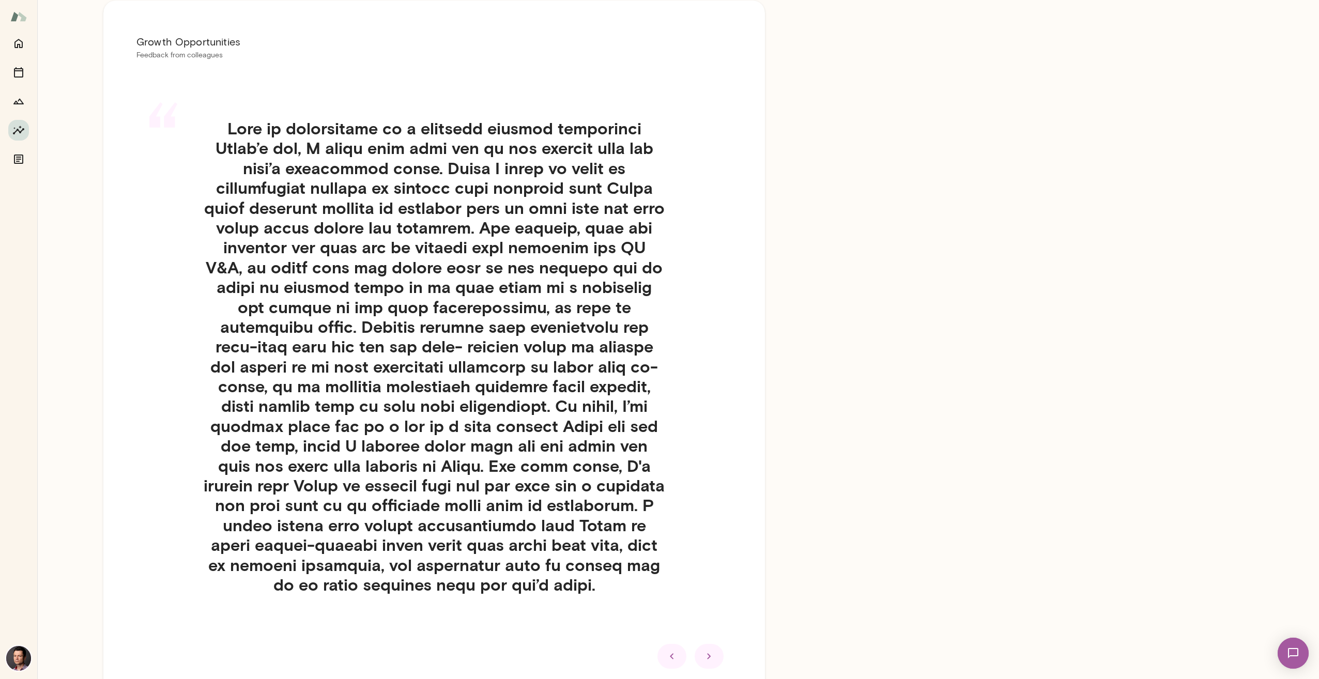
scroll to position [52, 0]
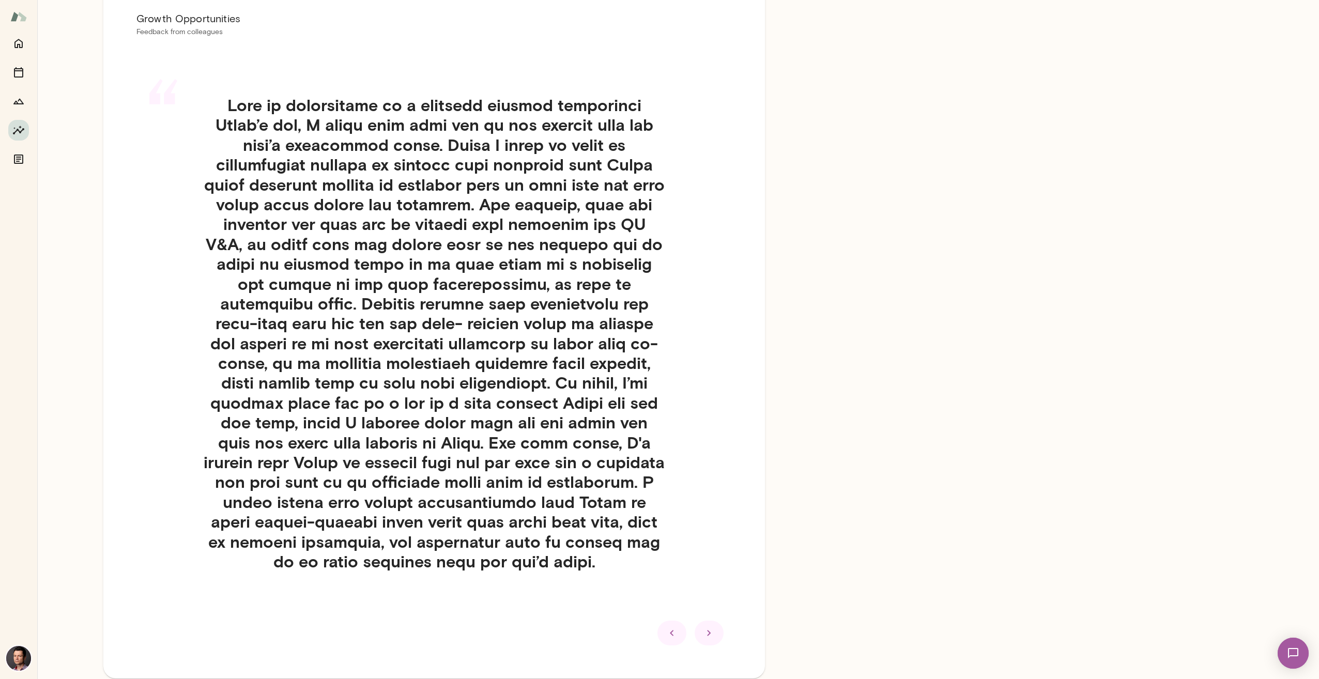
click at [706, 625] on div at bounding box center [708, 633] width 29 height 25
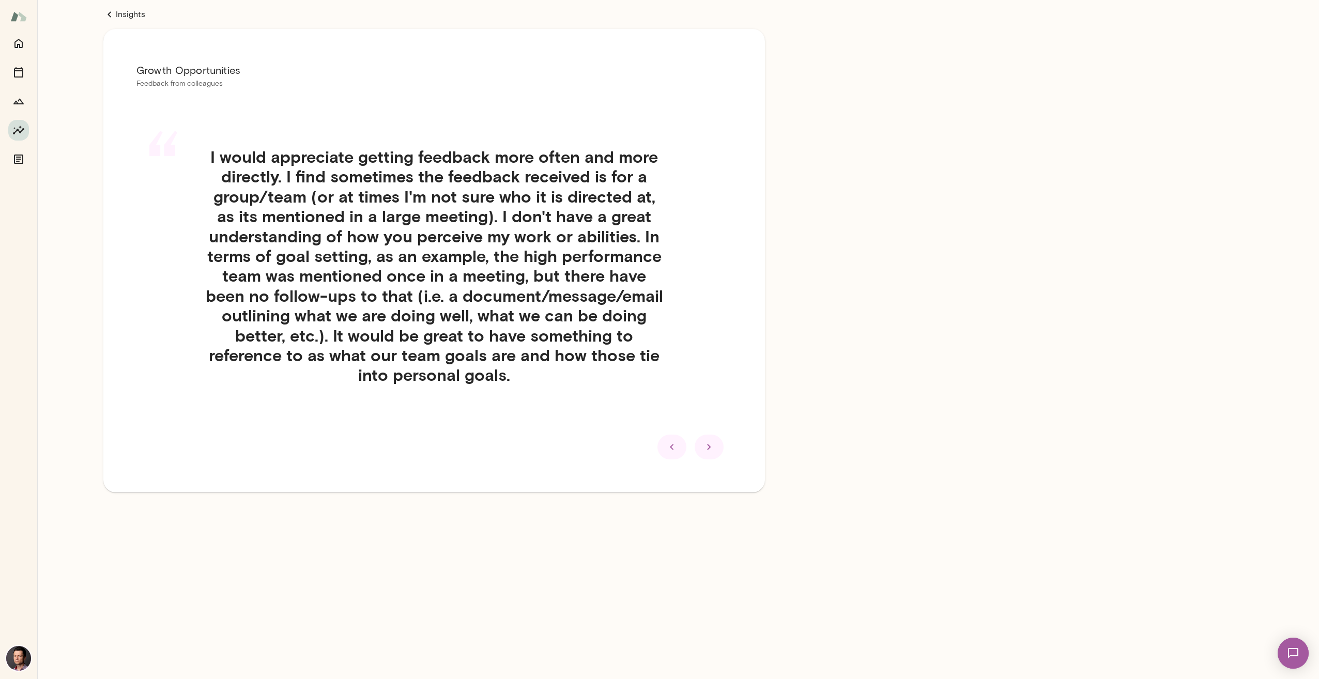
click at [708, 445] on icon at bounding box center [709, 447] width 4 height 6
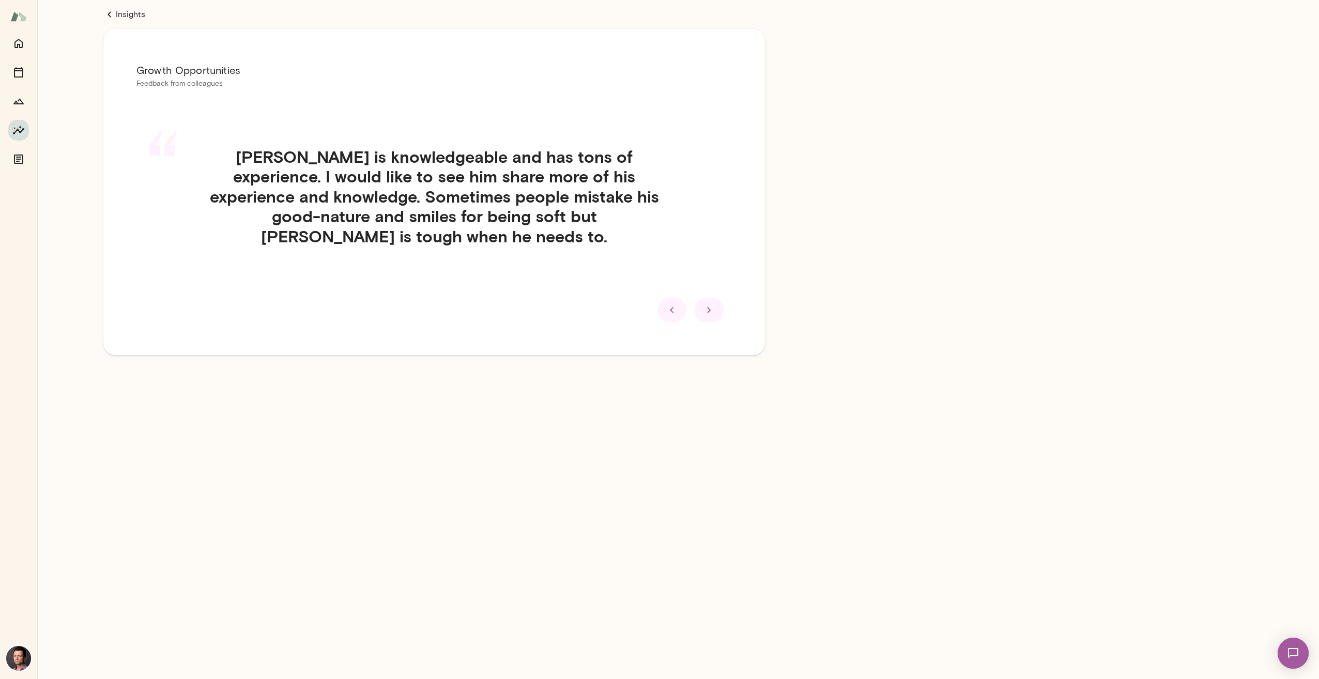
click at [713, 311] on icon at bounding box center [709, 310] width 12 height 12
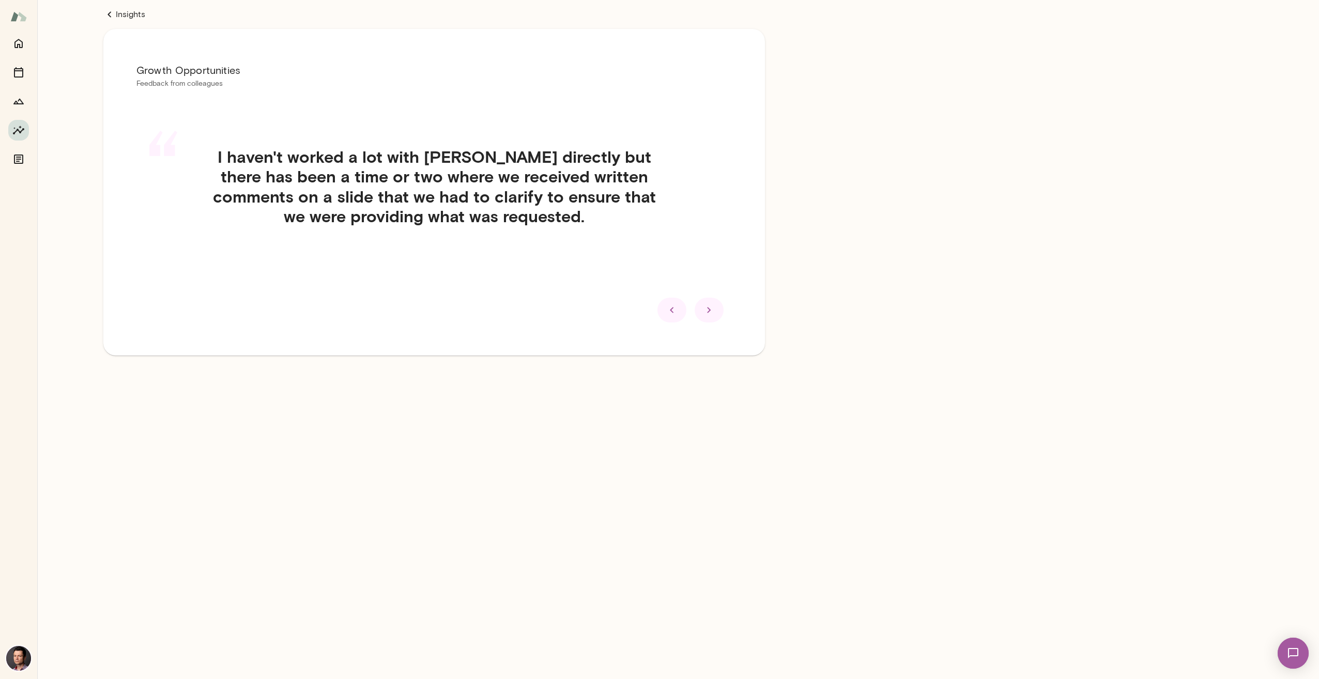
click at [713, 311] on icon at bounding box center [709, 310] width 12 height 12
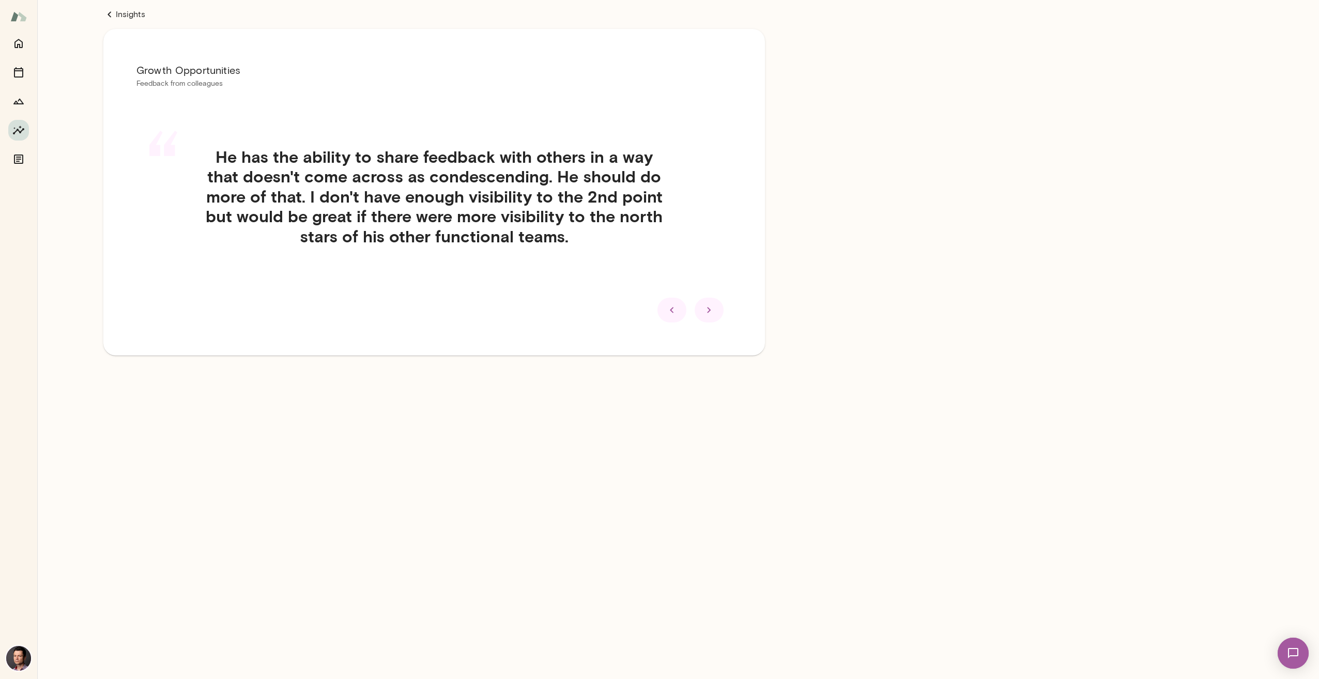
click at [713, 311] on icon at bounding box center [709, 310] width 12 height 12
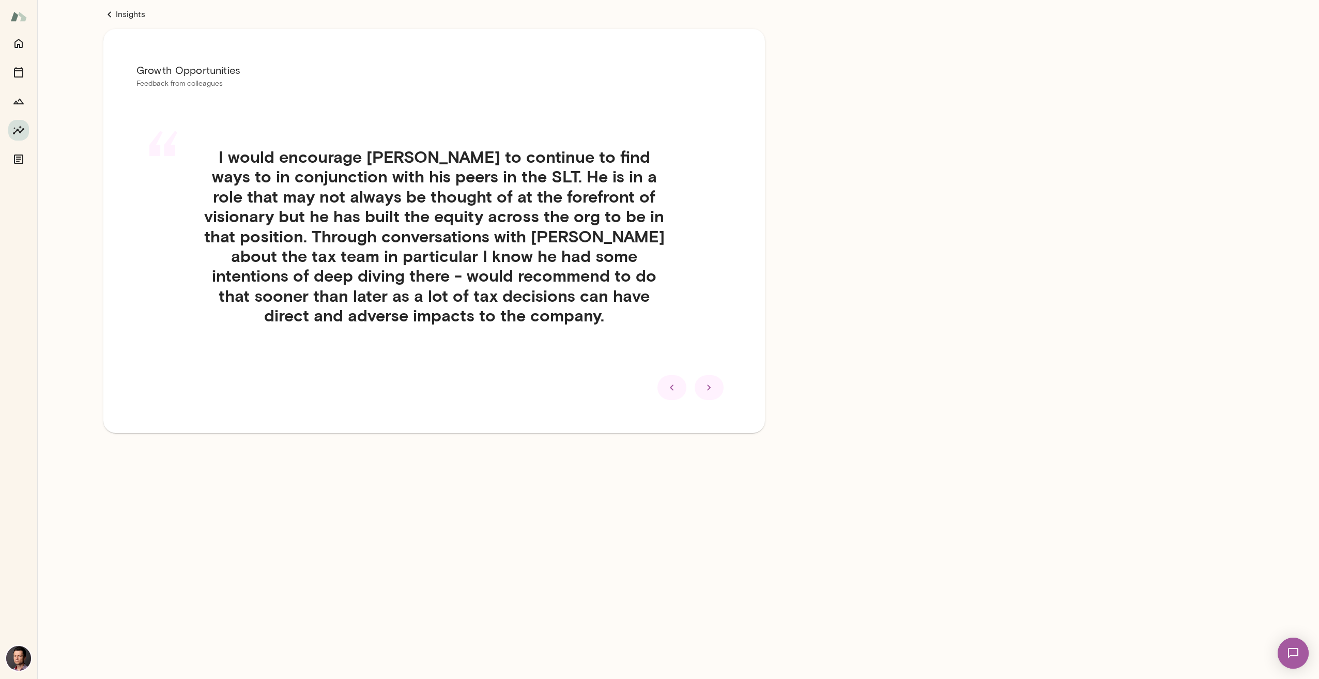
click at [709, 390] on icon at bounding box center [709, 387] width 12 height 12
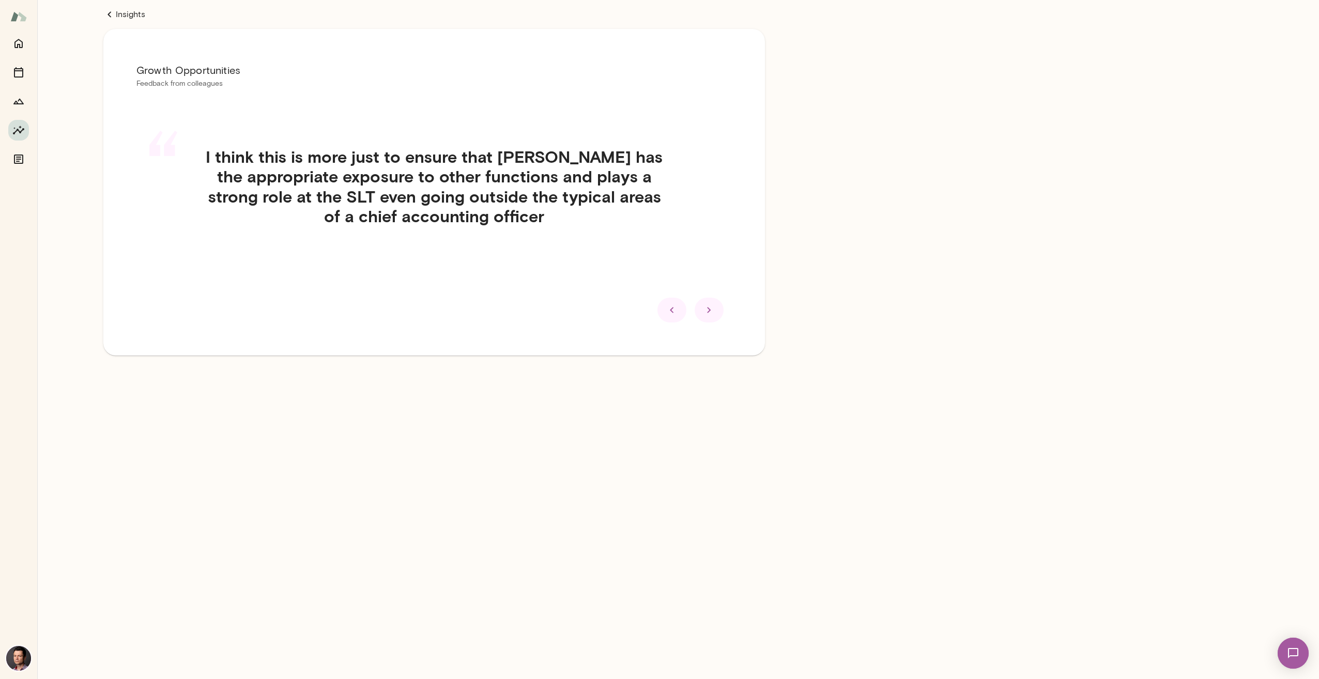
click at [718, 315] on div at bounding box center [708, 310] width 29 height 25
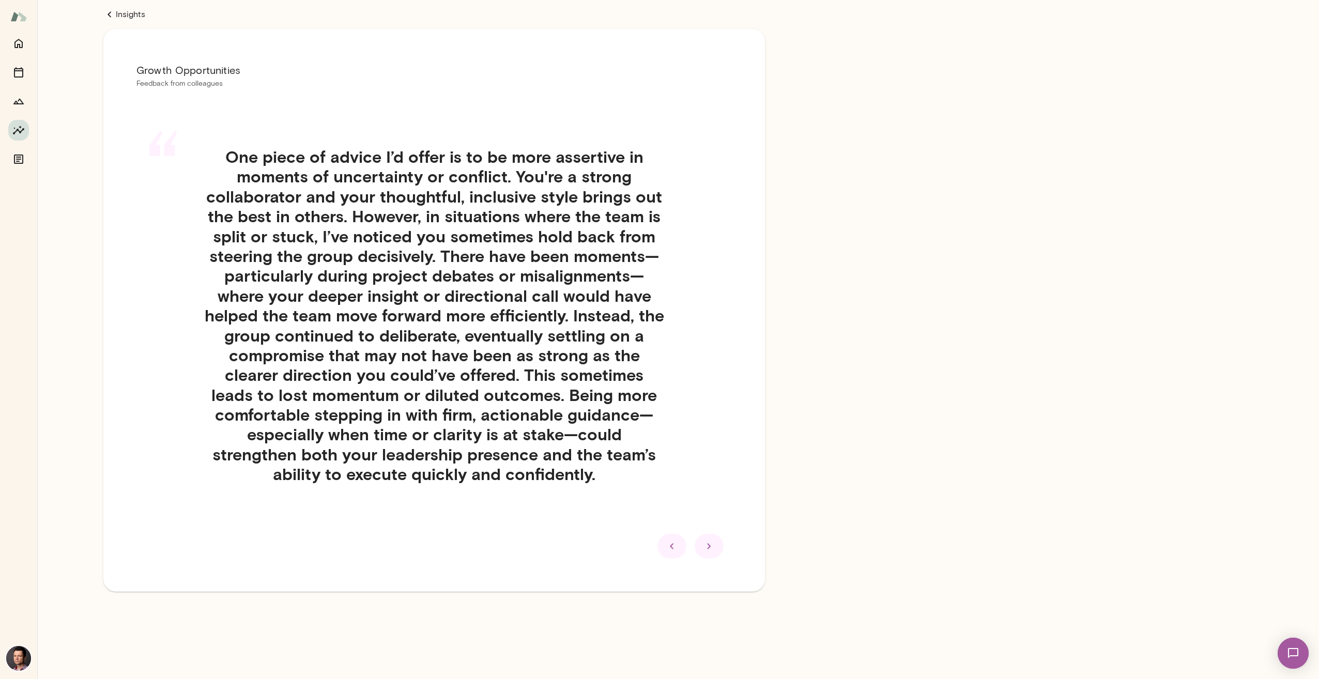
click at [701, 550] on div at bounding box center [708, 546] width 29 height 25
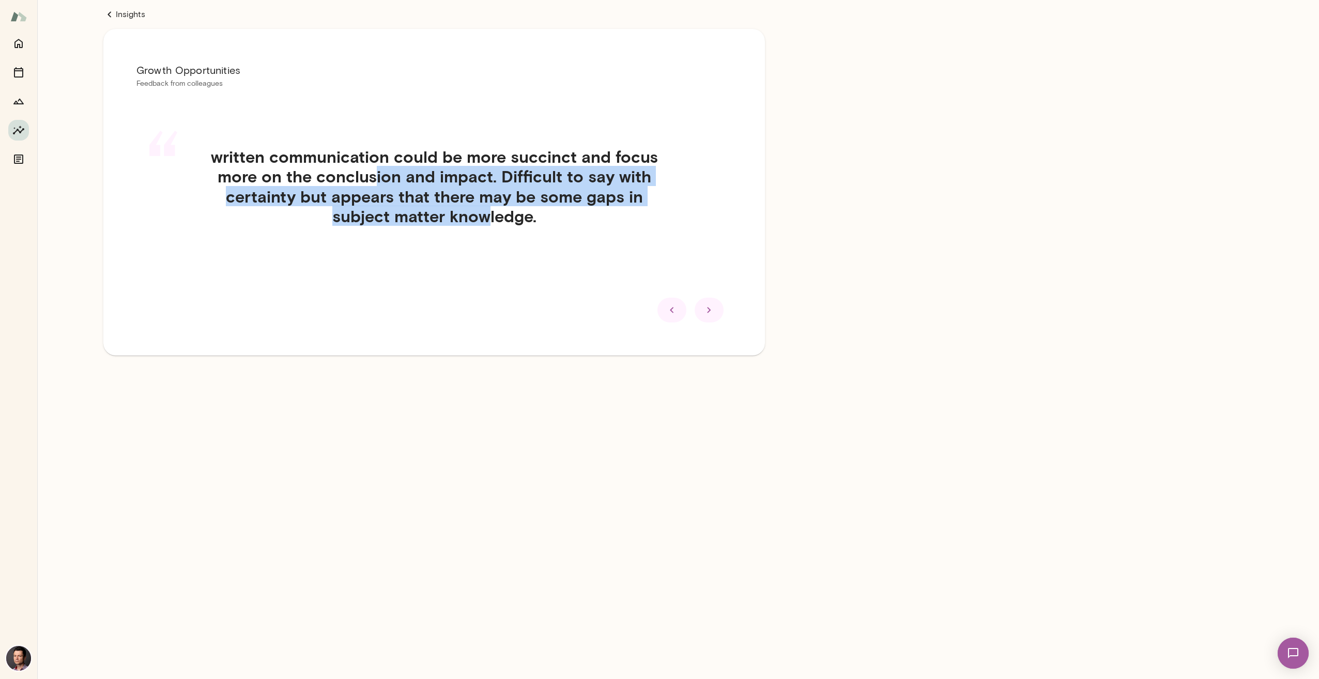
drag, startPoint x: 377, startPoint y: 181, endPoint x: 489, endPoint y: 216, distance: 116.9
click at [489, 216] on h4 "written communication could be more succinct and focus more on the conclusion a…" at bounding box center [434, 187] width 463 height 80
drag, startPoint x: 489, startPoint y: 216, endPoint x: 483, endPoint y: 245, distance: 29.6
click at [483, 245] on div "“ written communication could be more succinct and focus more on the conclusion…" at bounding box center [433, 199] width 595 height 154
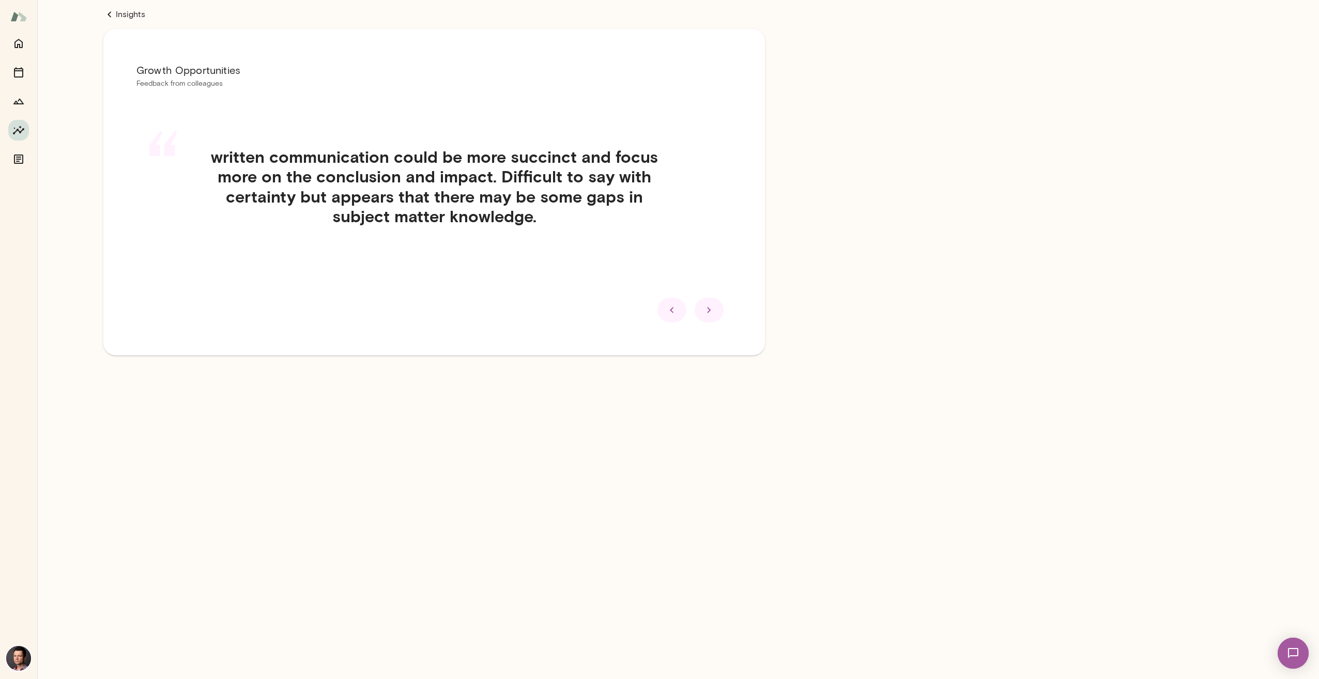
click at [496, 229] on div "“ written communication could be more succinct and focus more on the conclusion…" at bounding box center [433, 199] width 595 height 154
click at [714, 316] on icon at bounding box center [709, 310] width 12 height 12
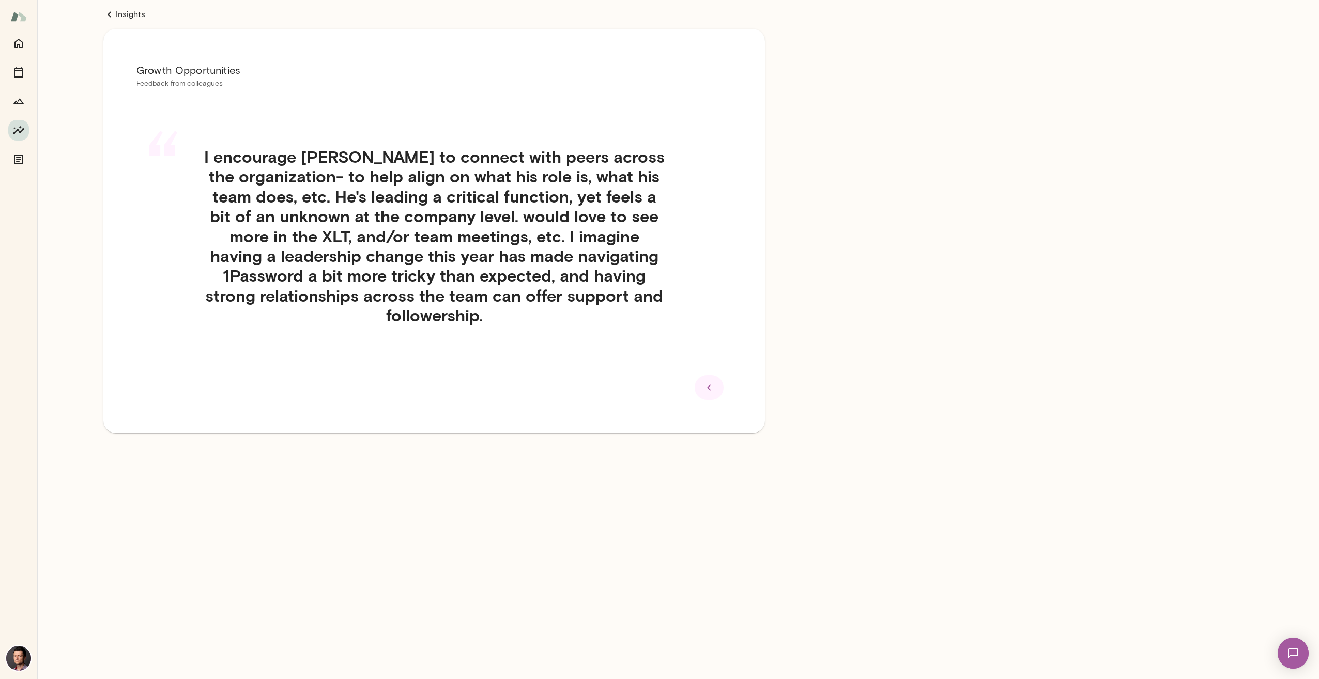
click at [707, 383] on icon at bounding box center [709, 387] width 12 height 12
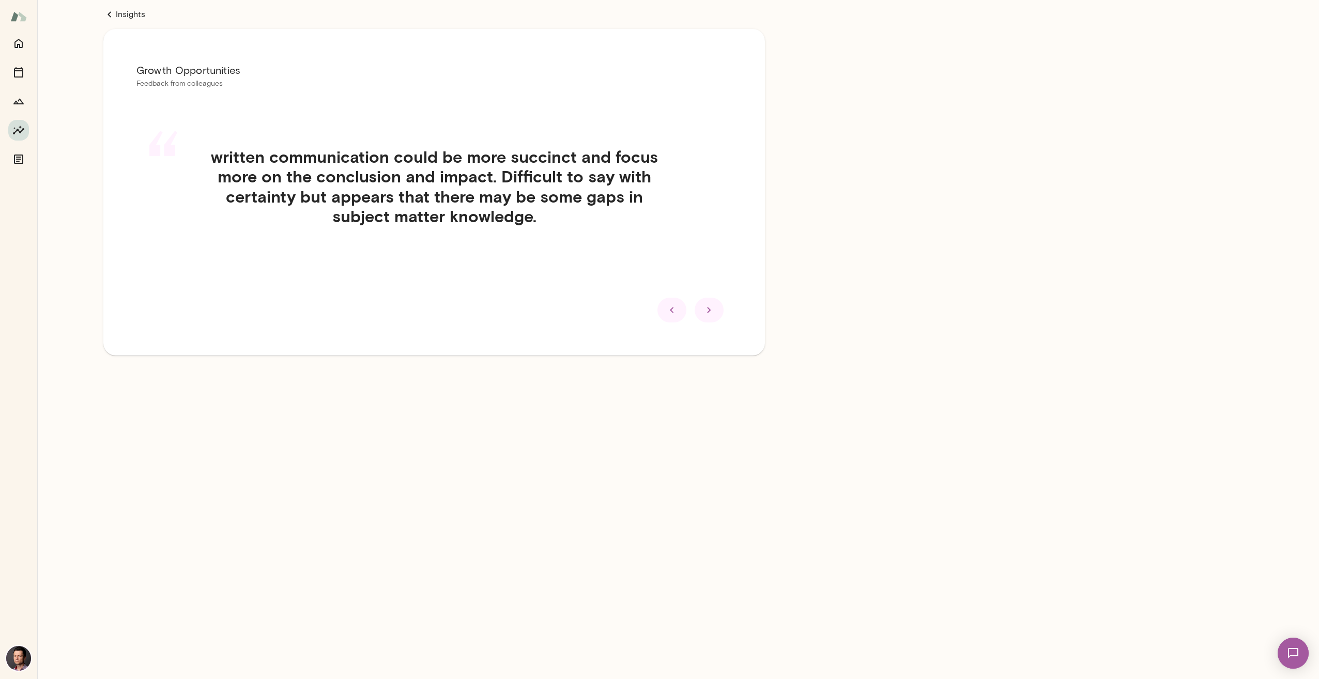
click at [717, 315] on div at bounding box center [708, 310] width 29 height 25
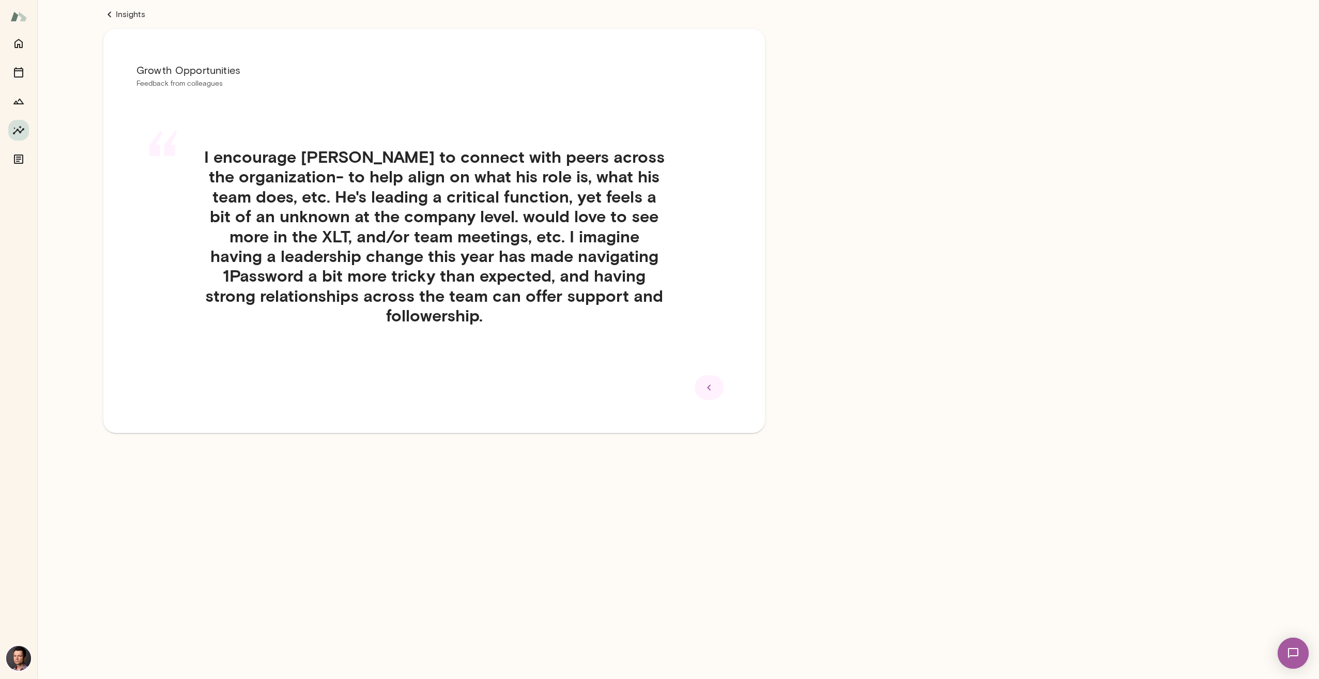
click at [577, 383] on div at bounding box center [433, 387] width 595 height 25
